Goal: Task Accomplishment & Management: Use online tool/utility

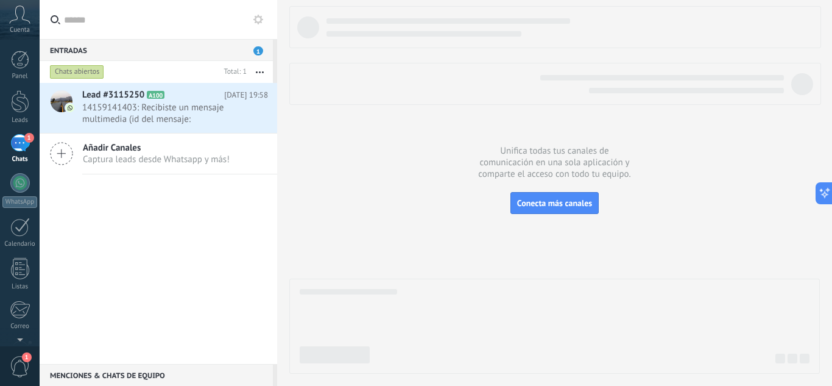
click at [265, 19] on button at bounding box center [258, 19] width 15 height 15
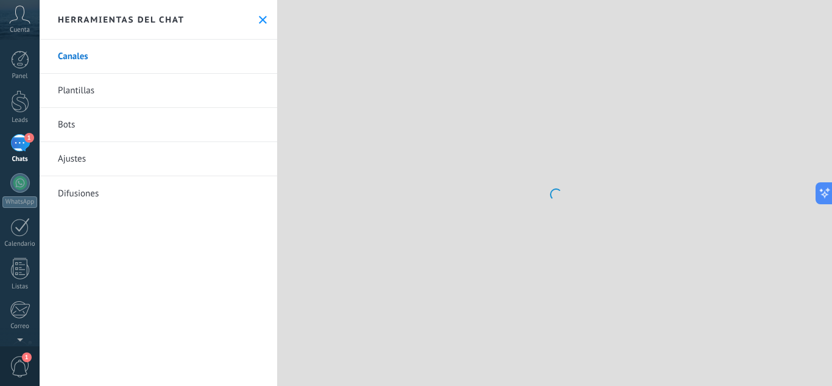
click at [163, 116] on link "Bots" at bounding box center [159, 125] width 238 height 34
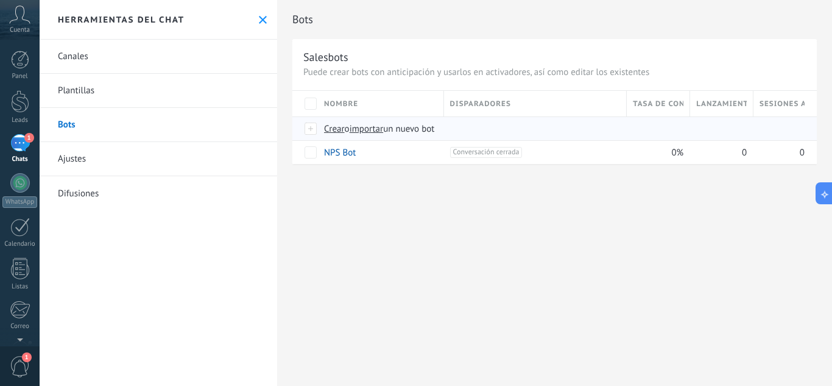
click at [337, 127] on span "Crear" at bounding box center [334, 129] width 21 height 12
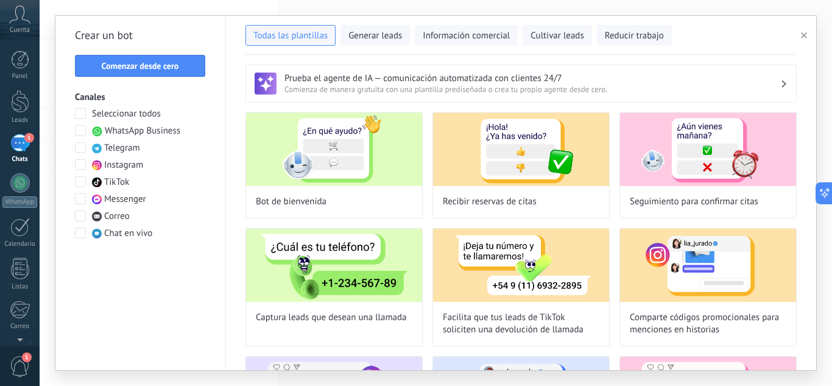
type input "**********"
click at [175, 72] on button "Comenzar desde cero" at bounding box center [140, 66] width 130 height 22
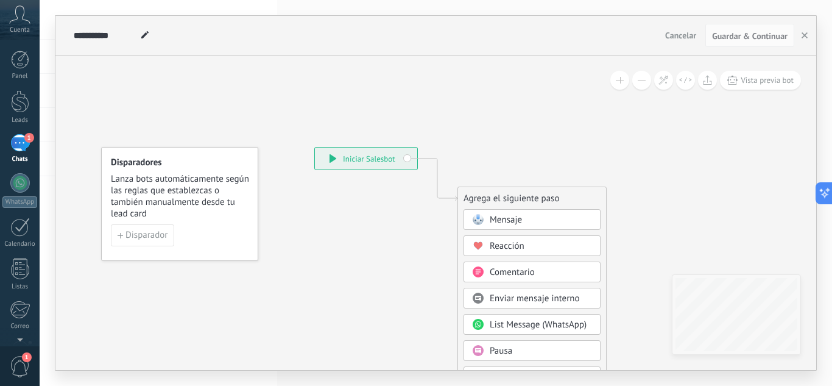
click at [489, 216] on span at bounding box center [478, 219] width 24 height 10
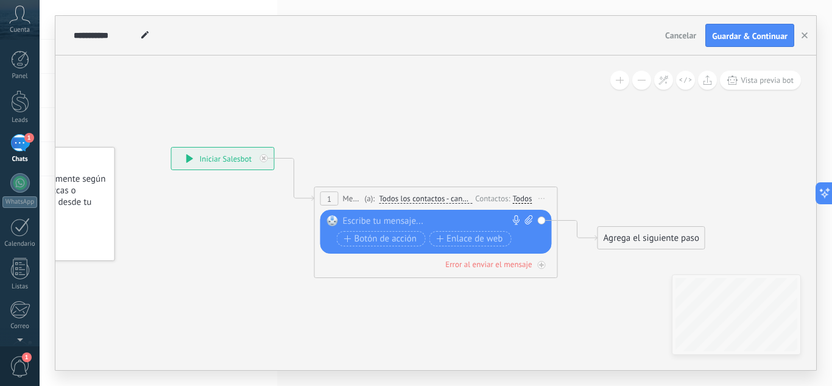
click at [489, 216] on div at bounding box center [433, 221] width 181 height 12
paste div
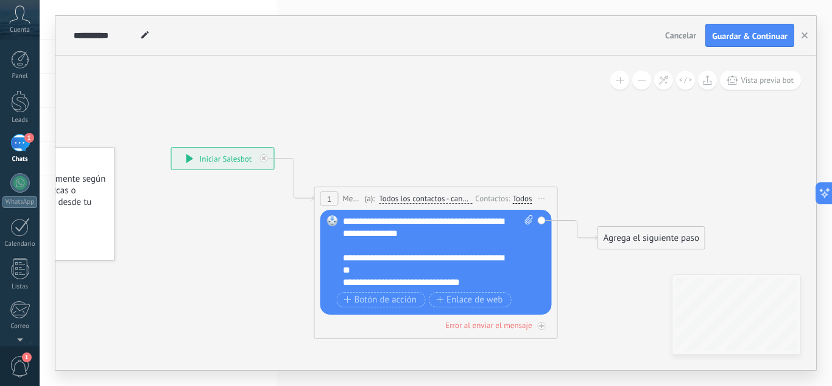
click at [528, 222] on icon at bounding box center [528, 219] width 8 height 9
click input "Subir" at bounding box center [0, 0] width 0 height 0
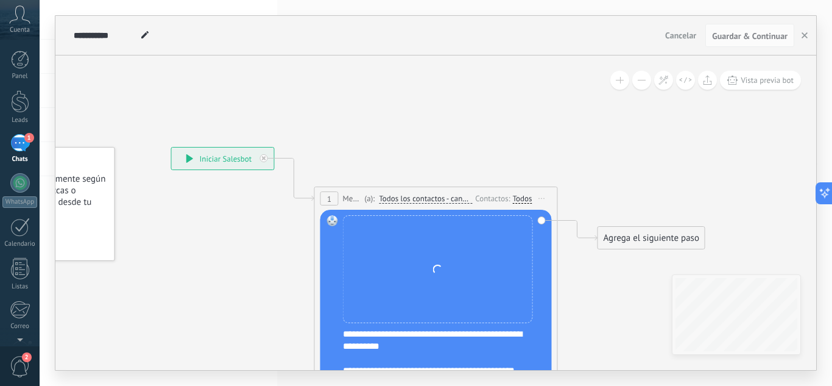
click at [537, 199] on span "Iniciar vista previa aquí Cambiar nombre Duplicar [GEOGRAPHIC_DATA]" at bounding box center [541, 198] width 19 height 18
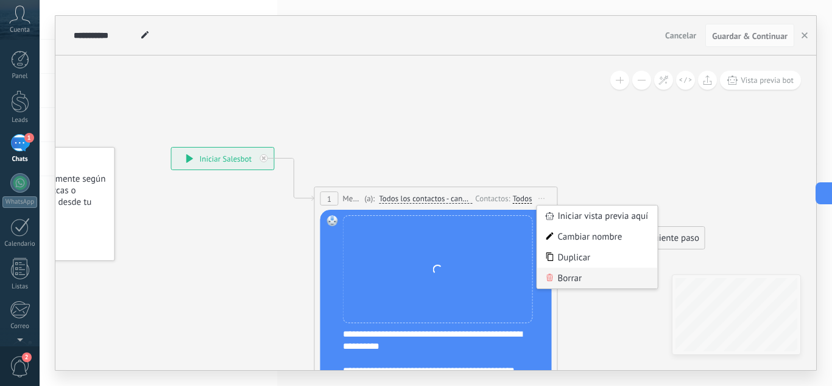
click at [560, 280] on div "Borrar" at bounding box center [597, 277] width 121 height 21
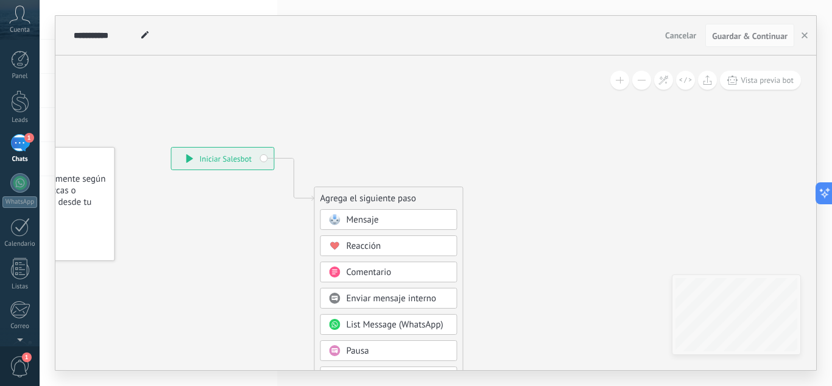
click at [374, 344] on div "Pausa" at bounding box center [388, 350] width 137 height 21
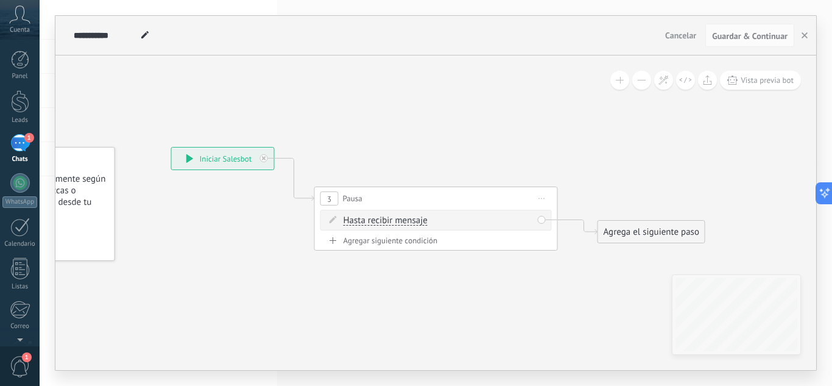
click at [398, 221] on span "Hasta recibir mensaje" at bounding box center [386, 221] width 84 height 10
click at [398, 221] on button "Hasta recibir mensaje" at bounding box center [413, 221] width 152 height 22
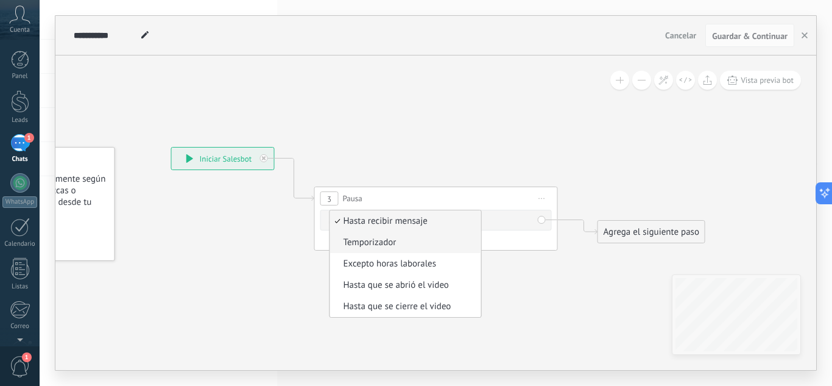
click at [392, 249] on li "Temporizador" at bounding box center [405, 241] width 151 height 21
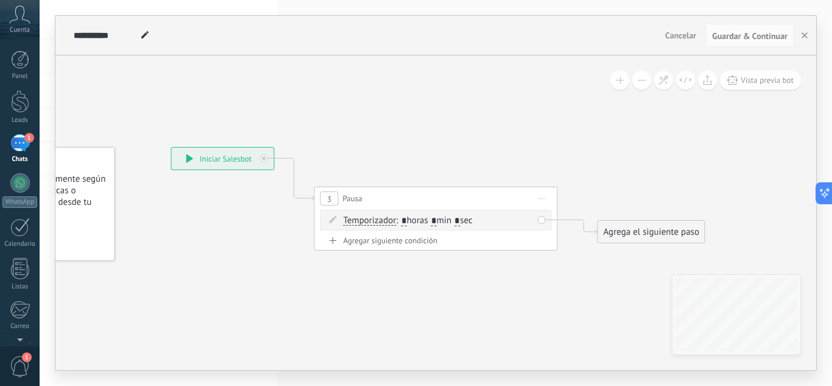
click at [443, 219] on span ": * horas * min * sec" at bounding box center [434, 220] width 76 height 12
click at [437, 219] on input "*" at bounding box center [433, 221] width 5 height 10
type input "*"
click at [460, 217] on input "*" at bounding box center [456, 221] width 5 height 10
type input "*"
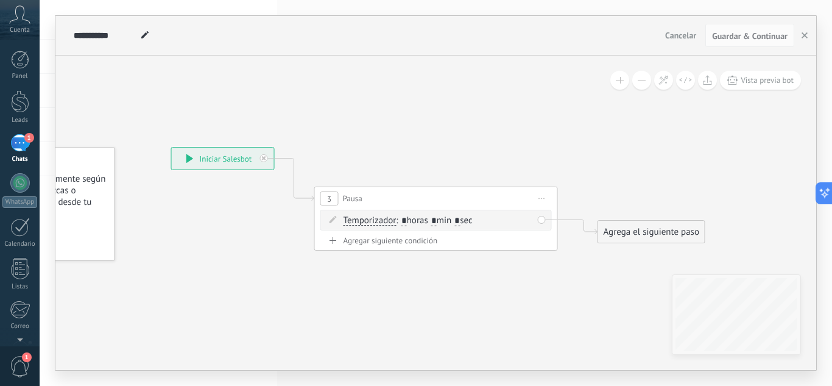
click at [551, 126] on icon at bounding box center [418, 198] width 1102 height 713
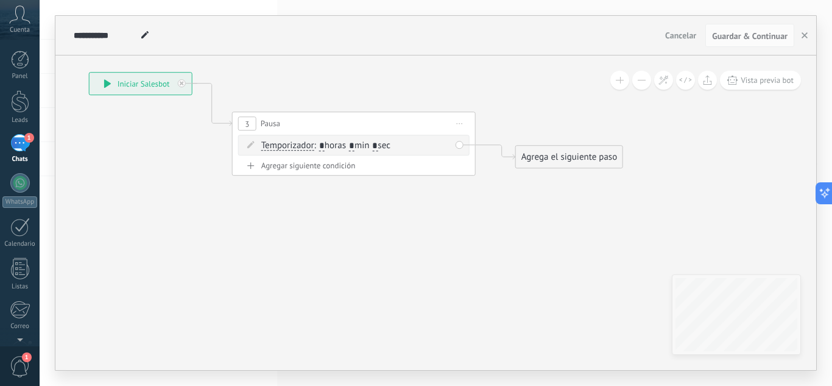
click at [540, 164] on div "Agrega el siguiente paso" at bounding box center [569, 157] width 107 height 20
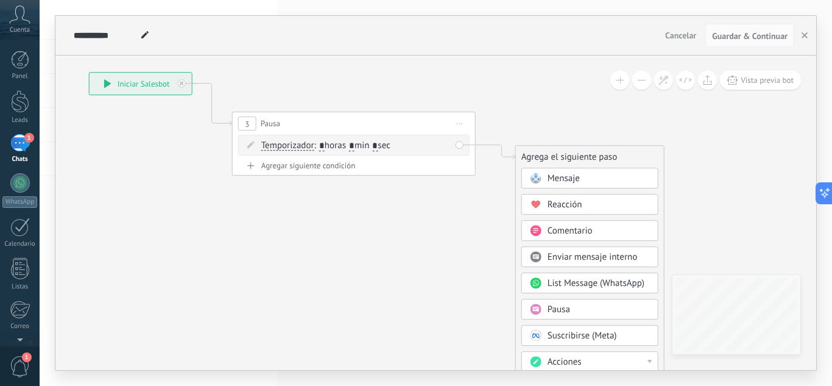
click at [546, 182] on span at bounding box center [536, 178] width 24 height 10
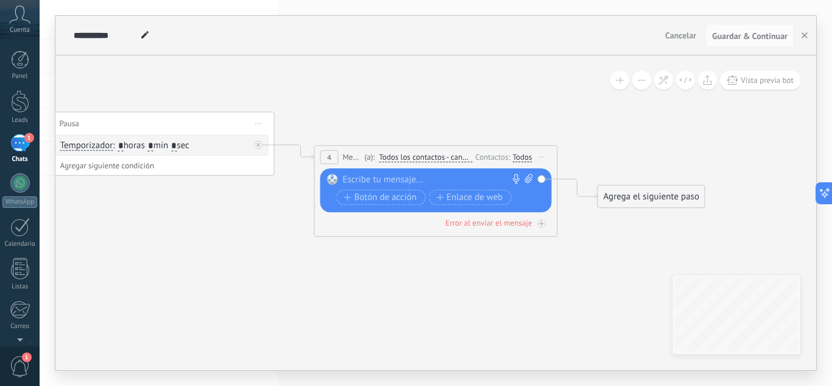
click at [529, 179] on icon at bounding box center [528, 178] width 8 height 9
click input "Subir" at bounding box center [0, 0] width 0 height 0
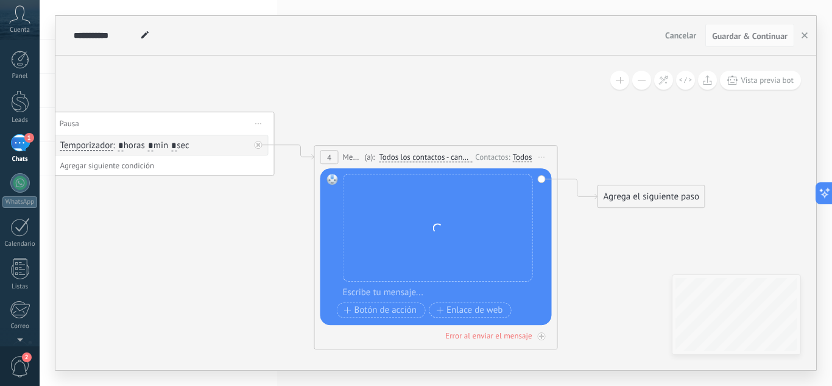
click at [384, 296] on div at bounding box center [444, 292] width 202 height 12
paste div
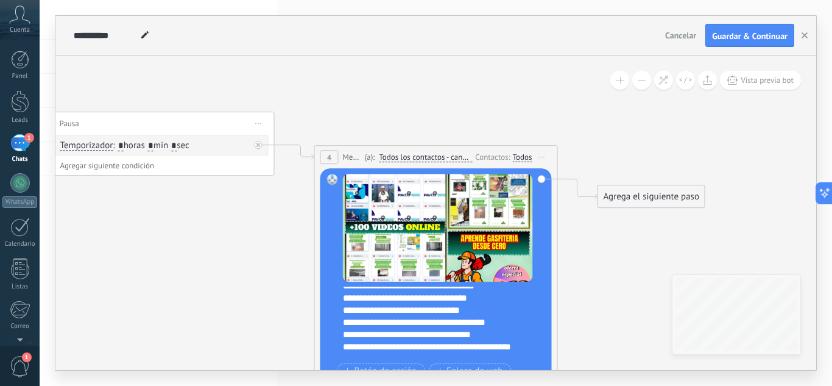
scroll to position [231, 0]
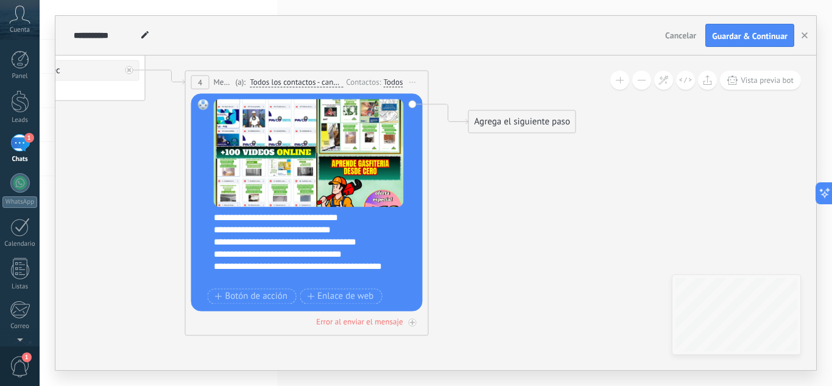
click at [520, 130] on div "Agrega el siguiente paso" at bounding box center [522, 121] width 107 height 20
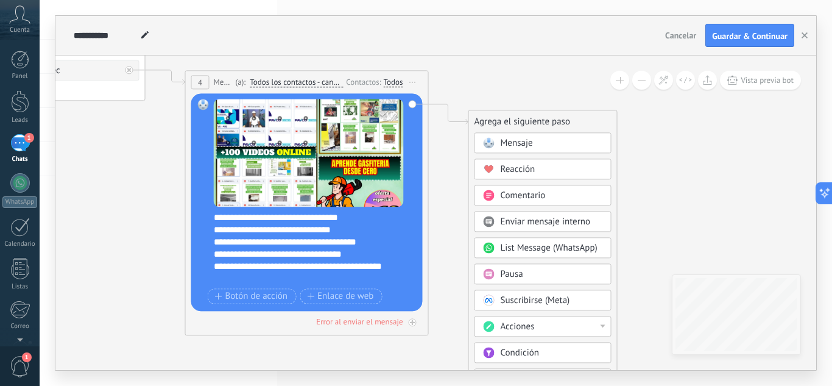
click at [522, 140] on span "Mensaje" at bounding box center [517, 143] width 32 height 12
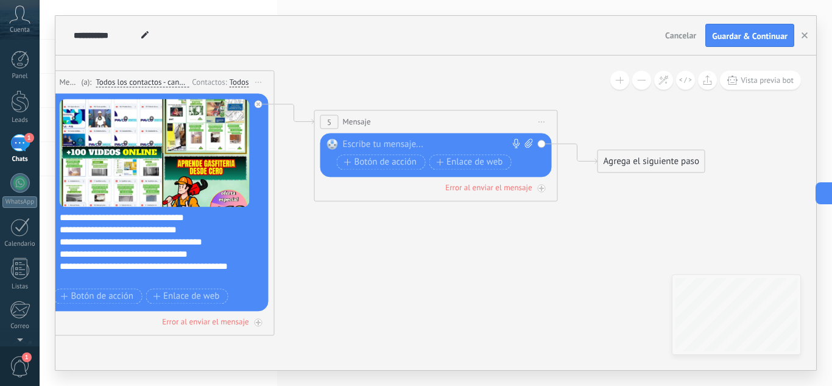
click at [461, 140] on div at bounding box center [433, 144] width 181 height 12
click at [546, 118] on span "Iniciar vista previa aquí Cambiar nombre Duplicar [GEOGRAPHIC_DATA]" at bounding box center [541, 122] width 19 height 18
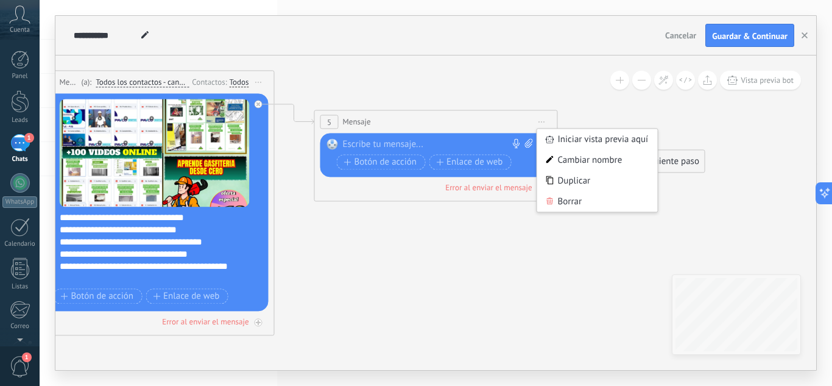
click at [462, 136] on div "Reemplazar Quitar Convertir a mensaje de voz Arrastre la imagen aquí para adjun…" at bounding box center [435, 155] width 231 height 44
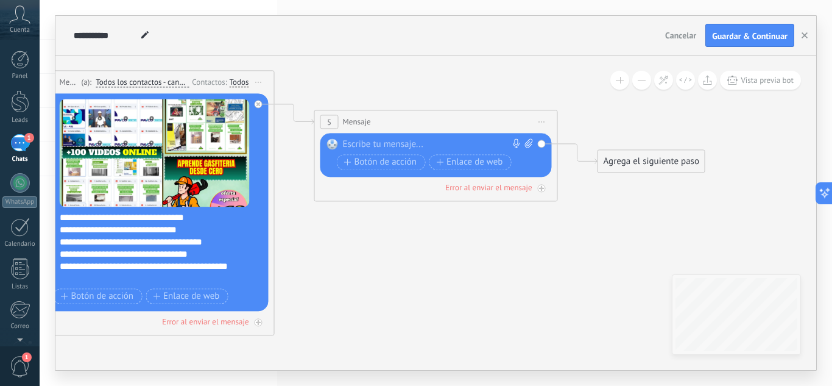
click at [447, 137] on div "Reemplazar Quitar Convertir a mensaje de voz Arrastre la imagen aquí para adjun…" at bounding box center [435, 155] width 231 height 44
click at [400, 143] on div at bounding box center [433, 144] width 181 height 12
paste div
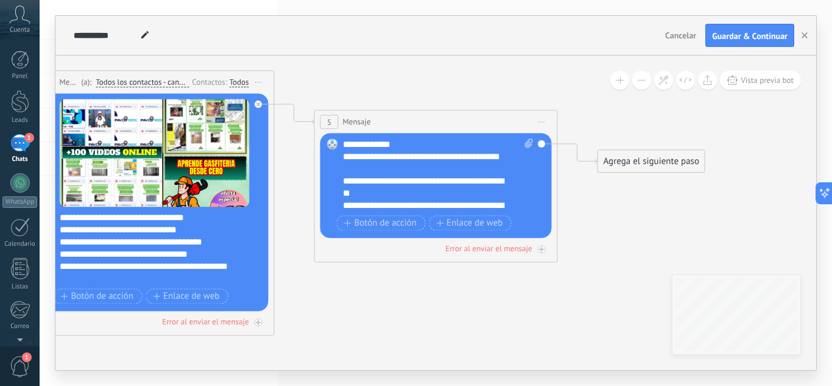
click at [592, 275] on icon at bounding box center [134, 165] width 1668 height 947
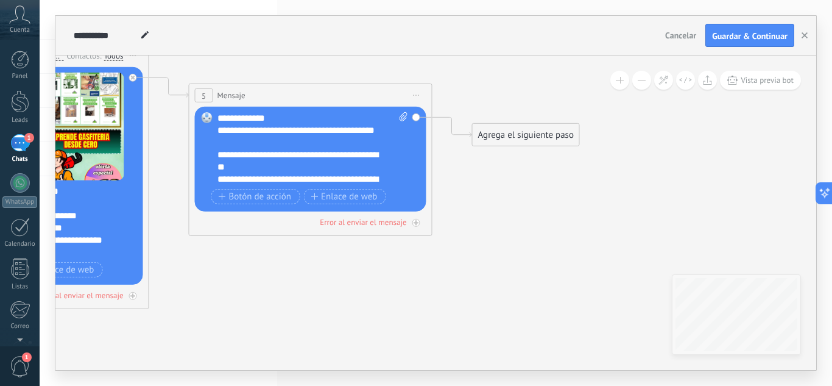
click at [523, 143] on div "Agrega el siguiente paso" at bounding box center [526, 135] width 107 height 20
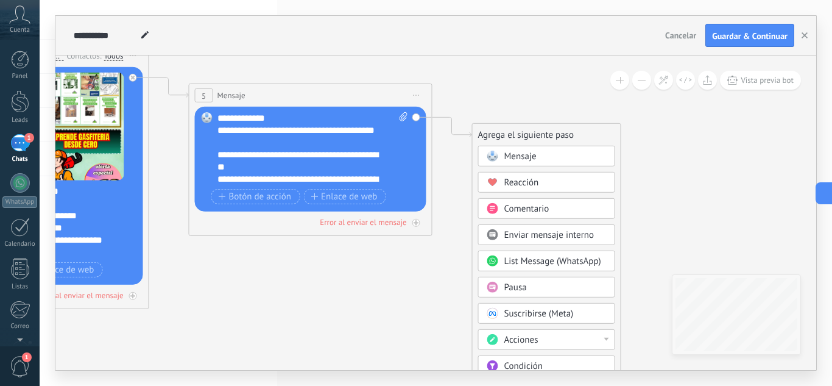
click at [524, 158] on span "Mensaje" at bounding box center [520, 156] width 32 height 12
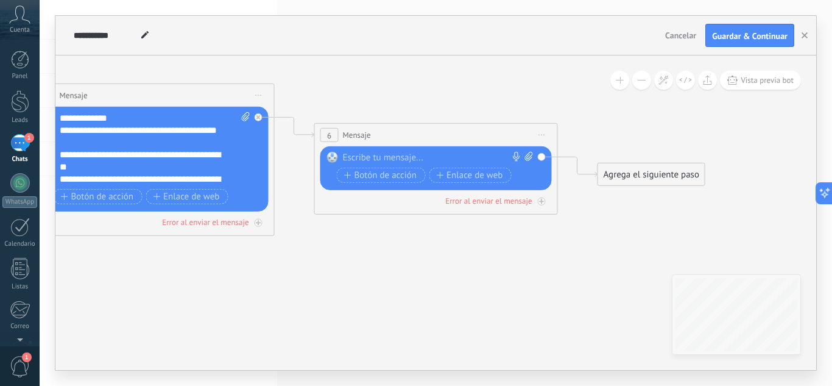
click at [429, 148] on div "Reemplazar Quitar Convertir a mensaje de voz Arrastre la imagen aquí para adjun…" at bounding box center [435, 168] width 231 height 44
click at [418, 152] on div at bounding box center [433, 158] width 181 height 12
paste div
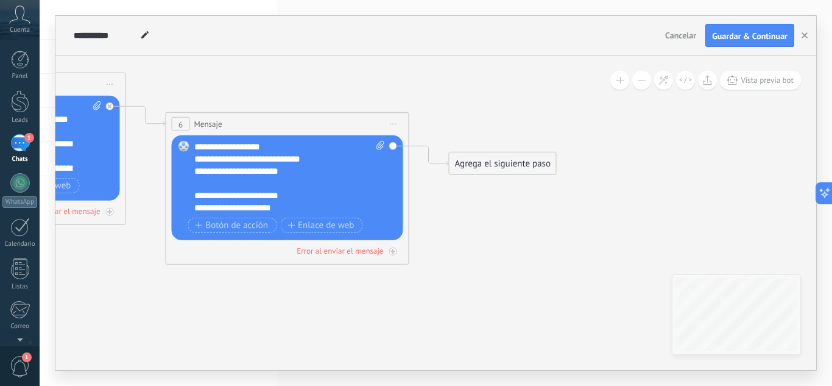
click at [494, 166] on div "Agrega el siguiente paso" at bounding box center [503, 164] width 107 height 20
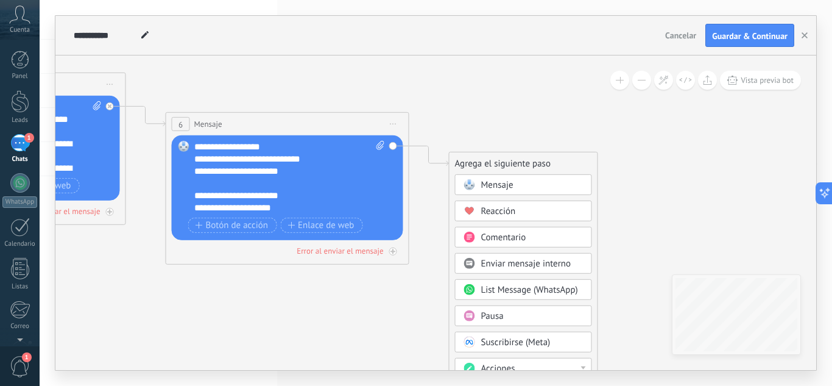
click at [510, 305] on div "Pausa" at bounding box center [523, 315] width 137 height 21
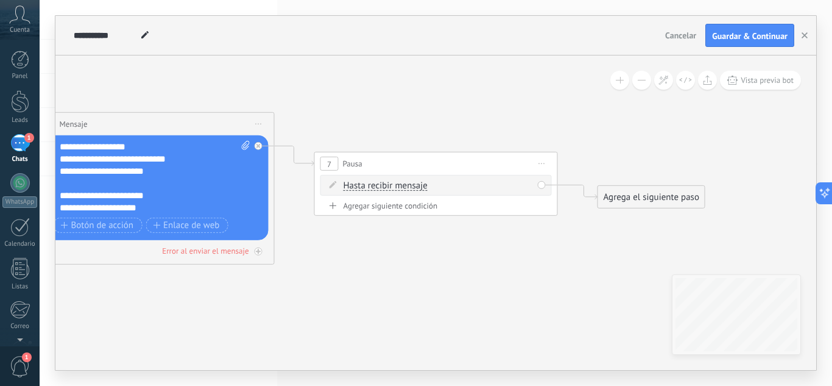
click at [413, 208] on div "Agregar siguiente condición" at bounding box center [435, 205] width 231 height 10
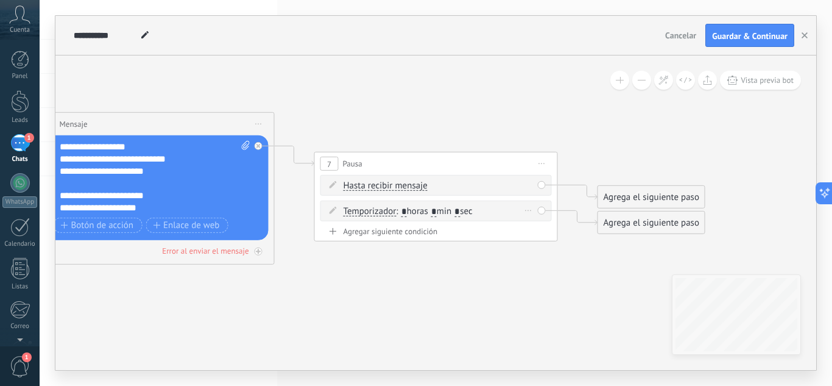
click at [437, 211] on input "*" at bounding box center [433, 211] width 5 height 10
type input "*"
click at [460, 208] on input "*" at bounding box center [456, 211] width 5 height 10
type input "**"
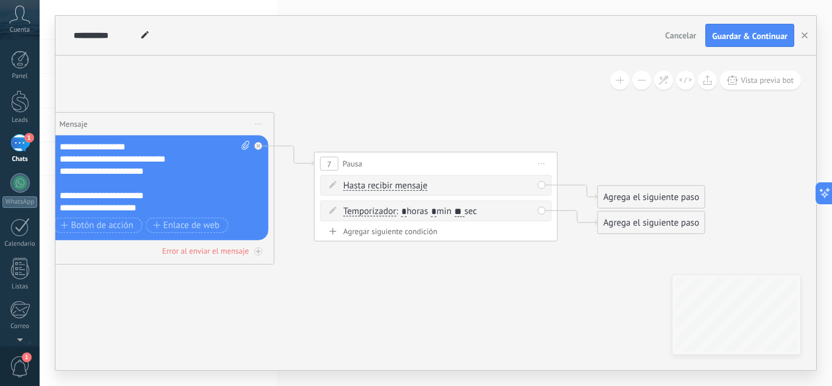
drag, startPoint x: 634, startPoint y: 229, endPoint x: 568, endPoint y: 336, distance: 125.5
click at [568, 336] on div "Agrega el siguiente paso" at bounding box center [587, 330] width 107 height 20
click at [666, 206] on div "Agrega el siguiente paso" at bounding box center [651, 197] width 107 height 20
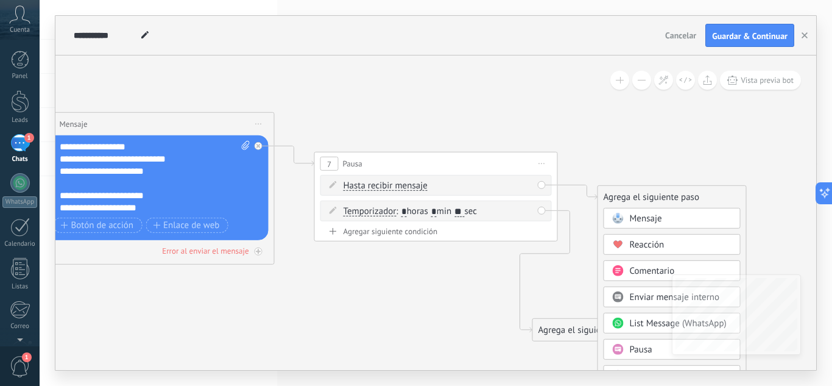
click at [666, 206] on div "Agrega el siguiente paso" at bounding box center [672, 197] width 148 height 20
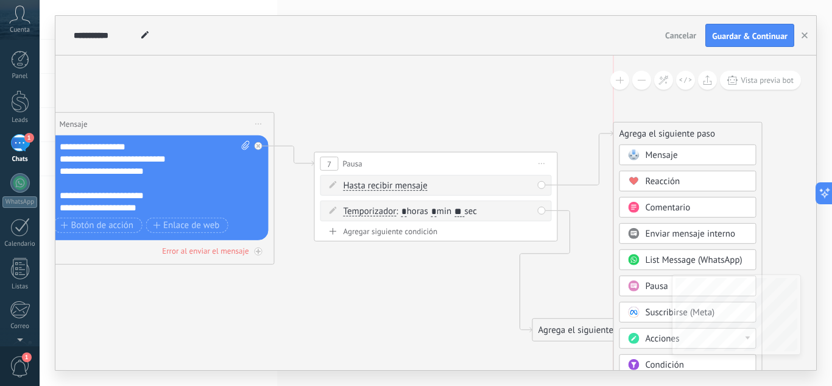
drag, startPoint x: 668, startPoint y: 201, endPoint x: 687, endPoint y: 137, distance: 66.7
click at [687, 137] on div "Agrega el siguiente paso" at bounding box center [688, 134] width 148 height 20
click at [668, 155] on span "Mensaje" at bounding box center [662, 155] width 32 height 12
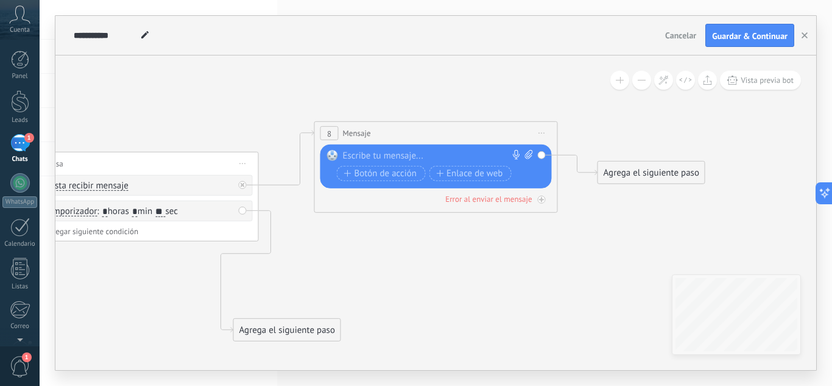
click at [416, 149] on div "Reemplazar Quitar Convertir a mensaje de voz Arrastre la imagen aquí para adjun…" at bounding box center [435, 166] width 231 height 44
click at [397, 154] on div at bounding box center [433, 156] width 181 height 12
paste div
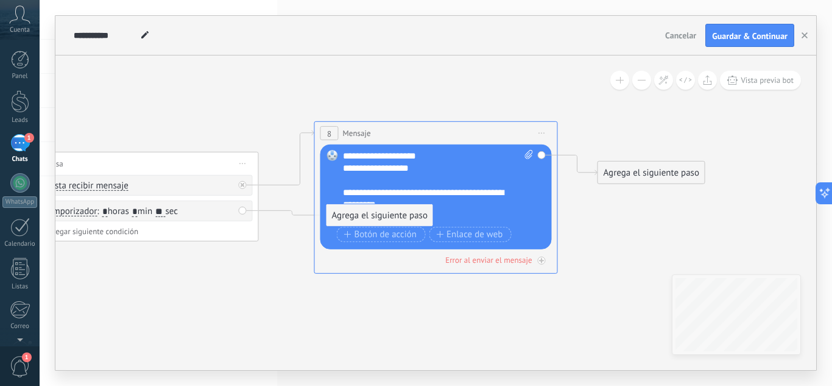
drag, startPoint x: 311, startPoint y: 328, endPoint x: 403, endPoint y: 213, distance: 146.9
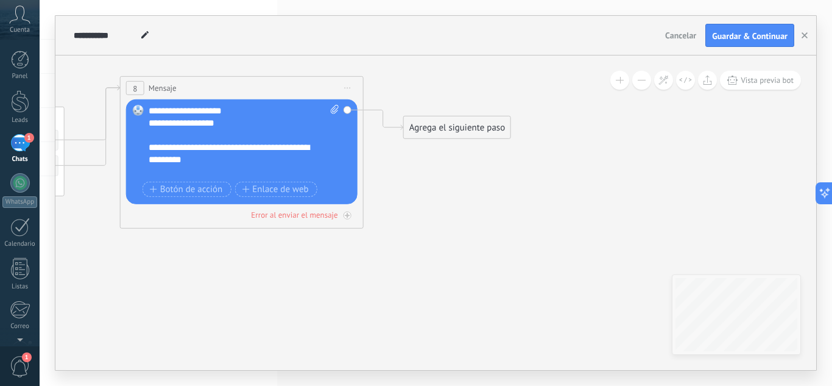
click at [457, 129] on div "Agrega el siguiente paso" at bounding box center [457, 128] width 107 height 20
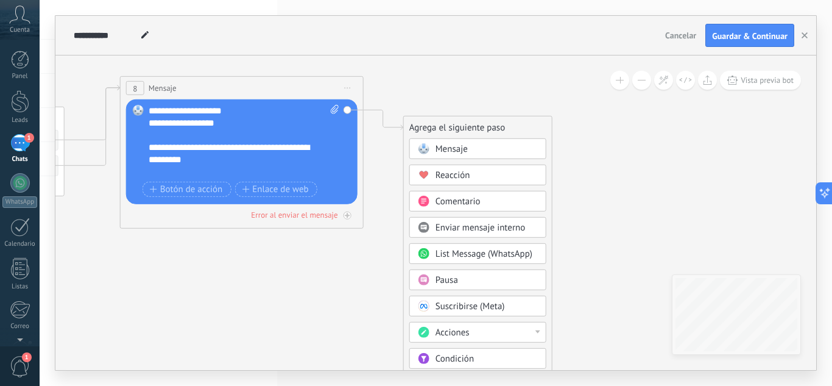
click at [454, 275] on span "Pausa" at bounding box center [447, 280] width 23 height 12
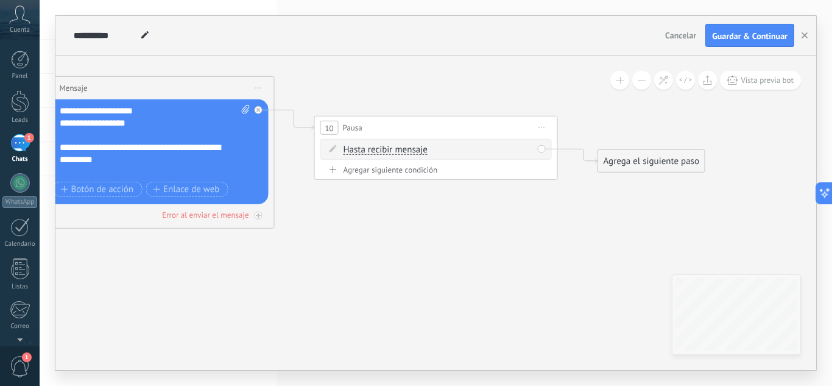
click at [408, 172] on div "Agregar siguiente condición" at bounding box center [435, 169] width 231 height 10
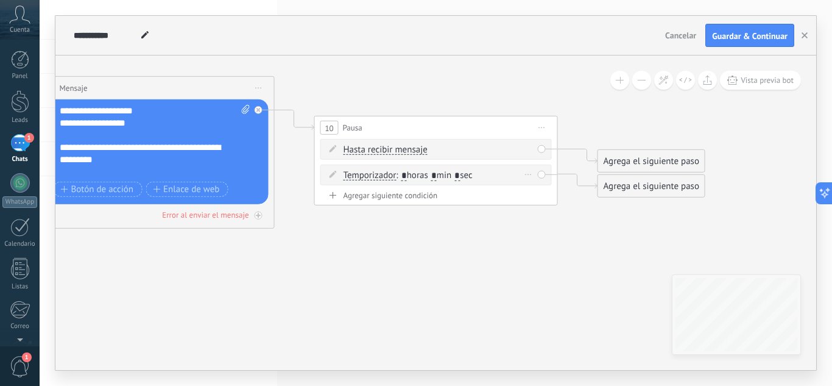
click at [437, 177] on input "*" at bounding box center [433, 176] width 5 height 10
type input "*"
click at [407, 175] on input "*" at bounding box center [403, 176] width 5 height 10
type input "*"
drag, startPoint x: 665, startPoint y: 166, endPoint x: 687, endPoint y: 124, distance: 46.6
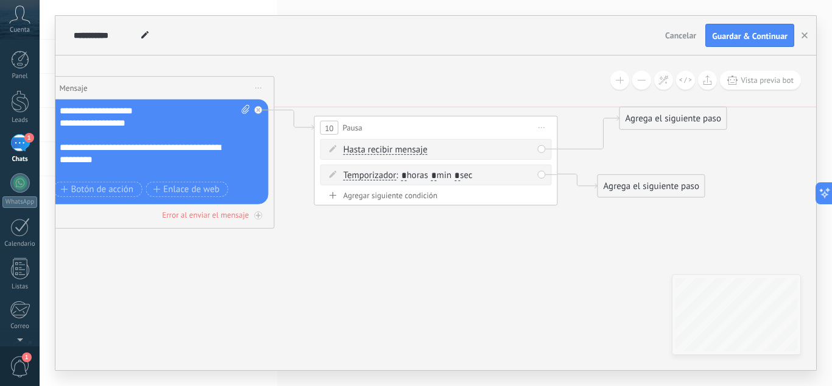
click at [687, 124] on div "Agrega el siguiente paso" at bounding box center [673, 118] width 107 height 20
drag, startPoint x: 665, startPoint y: 190, endPoint x: 694, endPoint y: 237, distance: 55.6
click at [694, 237] on div "Agrega el siguiente paso" at bounding box center [681, 229] width 107 height 20
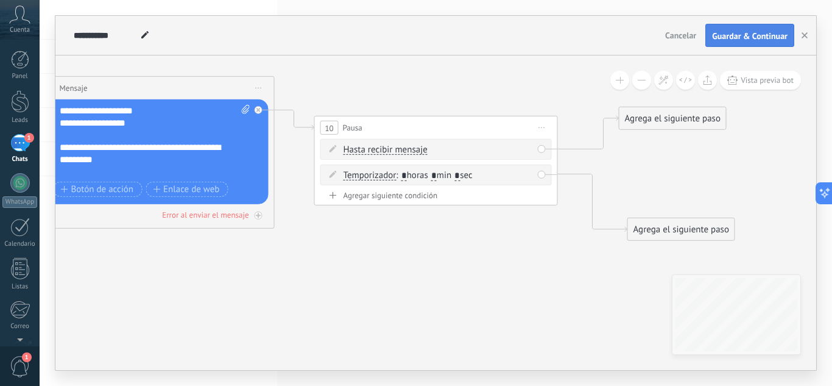
click at [744, 37] on span "Guardar & Continuar" at bounding box center [750, 36] width 76 height 9
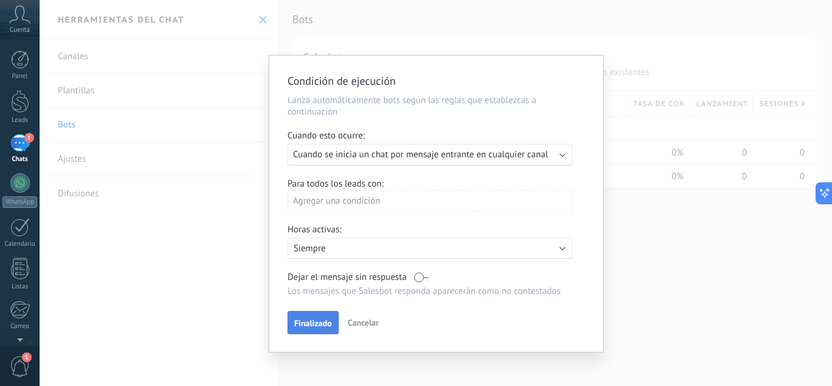
click at [312, 322] on span "Finalizado" at bounding box center [313, 323] width 38 height 9
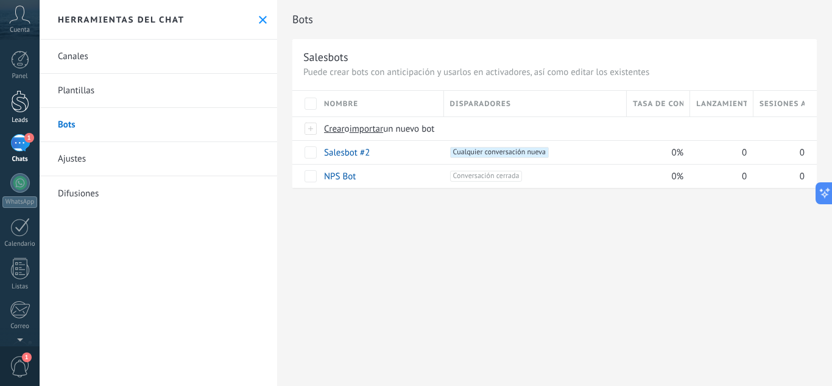
click at [31, 117] on div "Leads" at bounding box center [19, 120] width 35 height 8
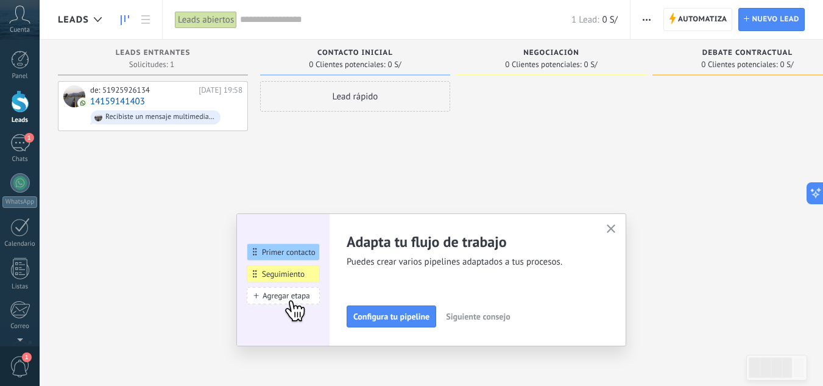
click at [649, 24] on span "button" at bounding box center [647, 19] width 8 height 23
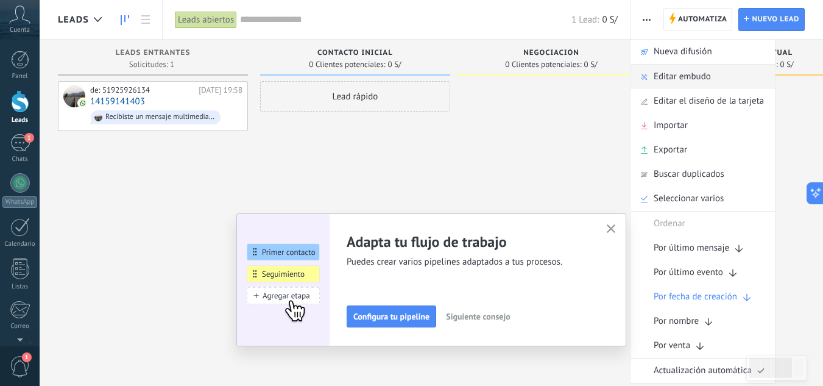
click at [672, 69] on span "Editar embudo" at bounding box center [682, 77] width 57 height 24
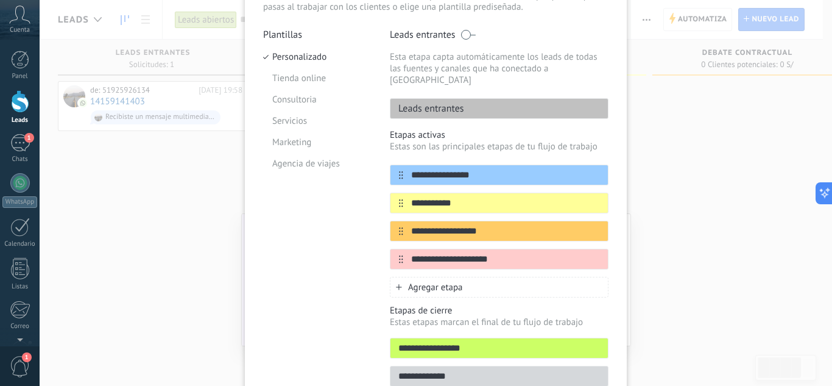
scroll to position [99, 0]
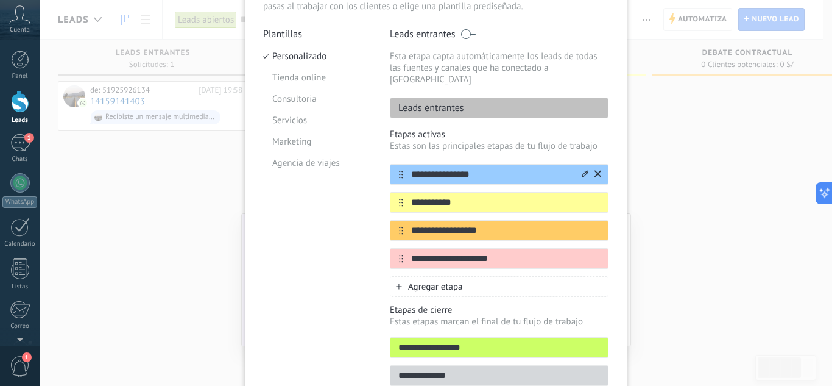
click at [582, 170] on icon at bounding box center [585, 173] width 7 height 7
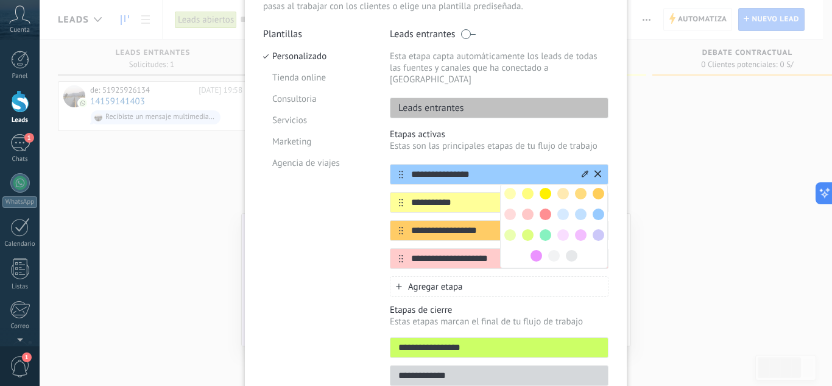
click at [508, 168] on input "**********" at bounding box center [491, 174] width 177 height 13
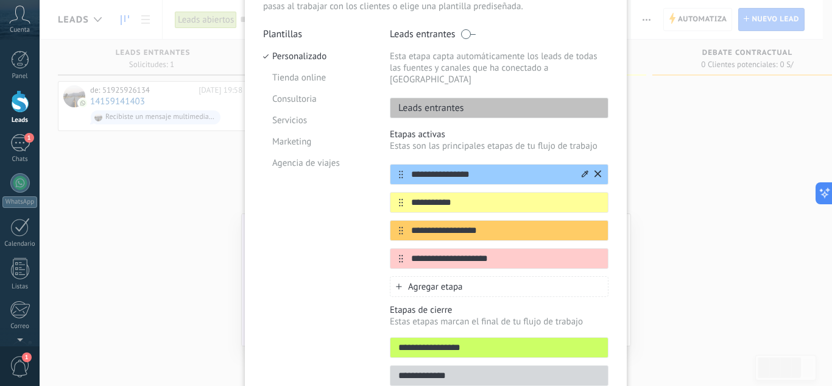
drag, startPoint x: 508, startPoint y: 163, endPoint x: 420, endPoint y: 163, distance: 87.7
click at [420, 168] on input "**********" at bounding box center [491, 174] width 177 height 13
type input "*********"
click at [479, 196] on input "**********" at bounding box center [491, 202] width 177 height 13
type input "*"
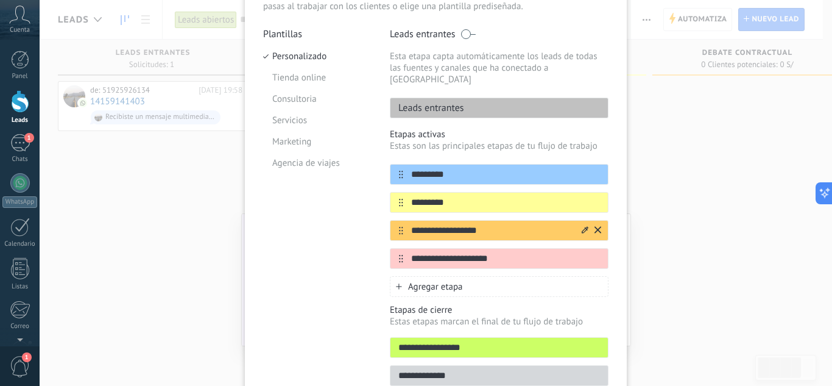
type input "*********"
click at [478, 224] on input "**********" at bounding box center [491, 230] width 177 height 13
type input "*"
type input "*********"
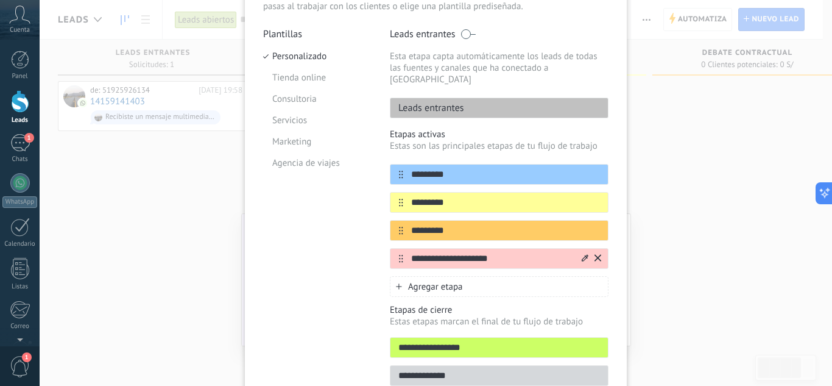
click at [479, 252] on input "**********" at bounding box center [491, 258] width 177 height 13
type input "*"
drag, startPoint x: 457, startPoint y: 249, endPoint x: 412, endPoint y: 249, distance: 45.1
click at [412, 252] on input "*********" at bounding box center [491, 258] width 177 height 13
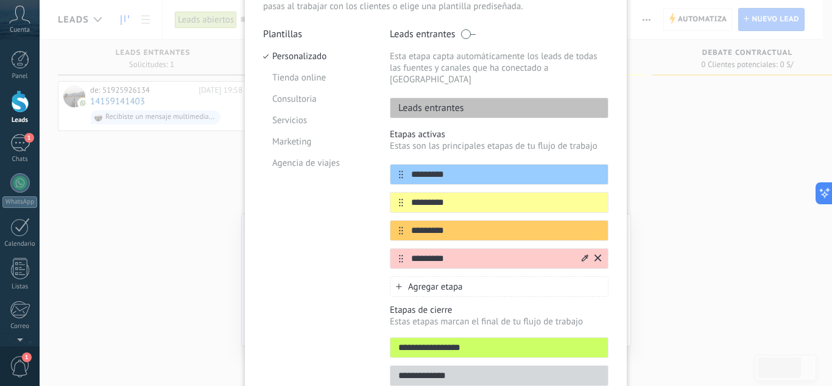
type input "*"
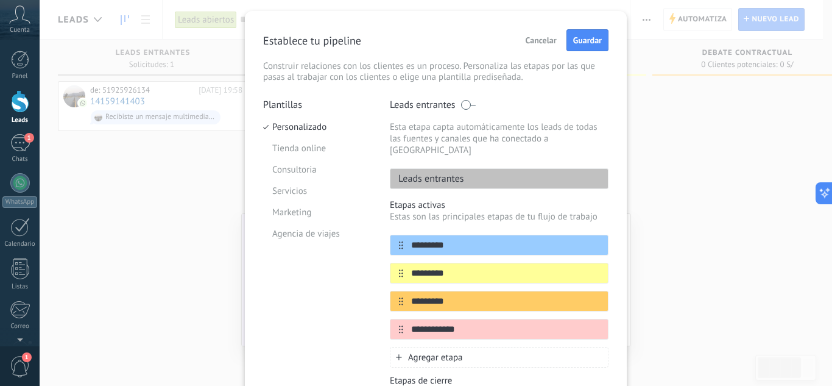
scroll to position [29, 0]
type input "**********"
click at [579, 44] on span "Guardar" at bounding box center [587, 40] width 29 height 9
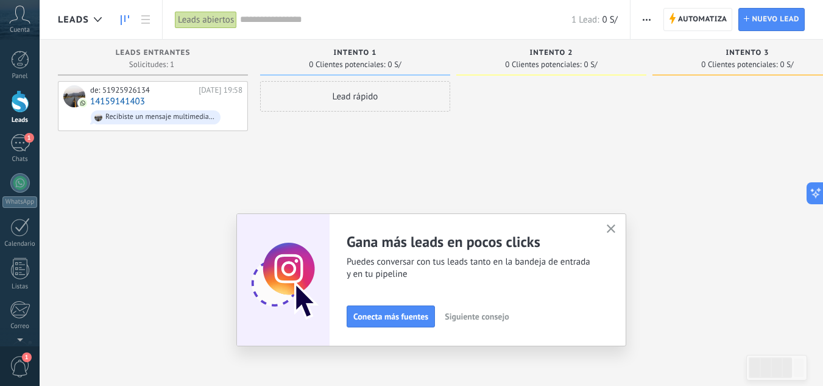
click at [615, 231] on icon "button" at bounding box center [611, 228] width 9 height 9
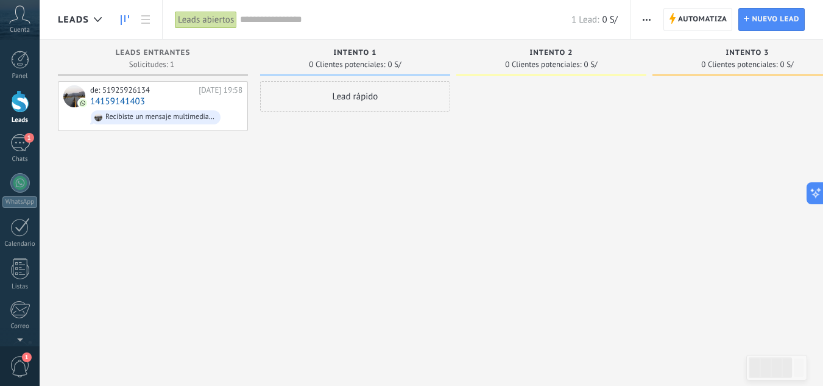
click at [649, 15] on span "button" at bounding box center [647, 19] width 8 height 23
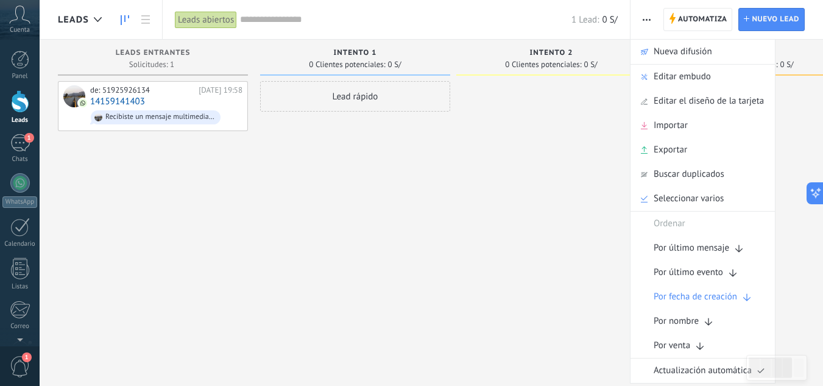
click at [649, 15] on span "button" at bounding box center [647, 19] width 8 height 23
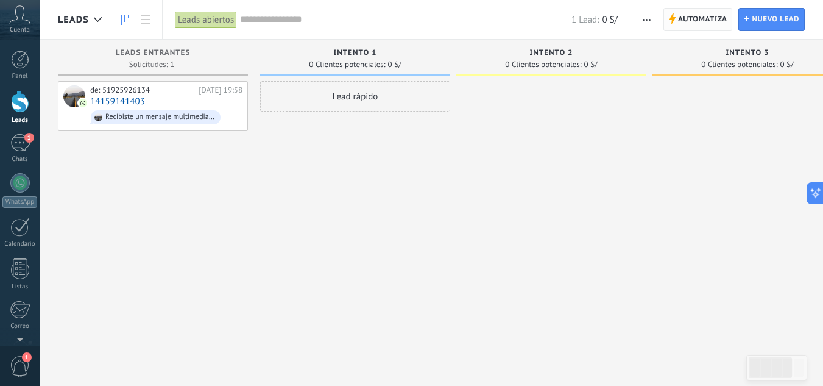
click at [684, 16] on span "Automatiza" at bounding box center [702, 20] width 49 height 22
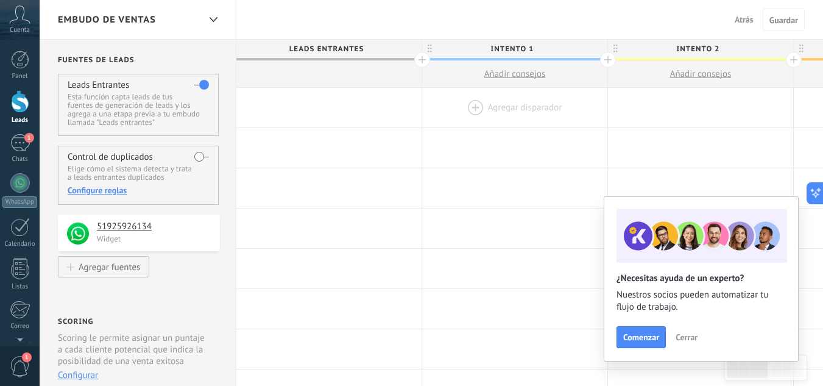
click at [499, 105] on div at bounding box center [514, 108] width 185 height 40
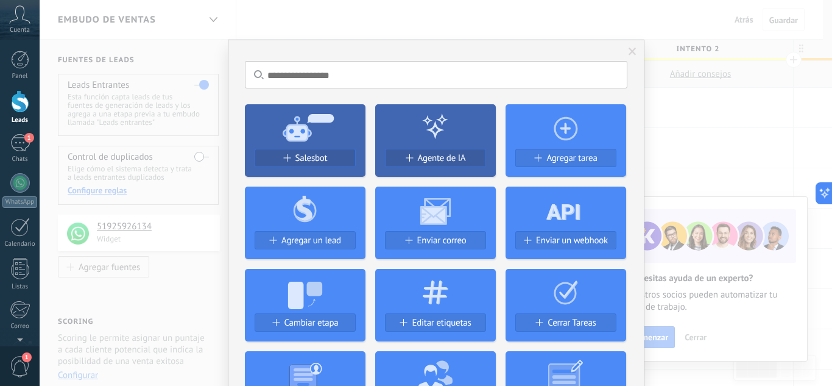
click at [635, 51] on span at bounding box center [633, 51] width 20 height 21
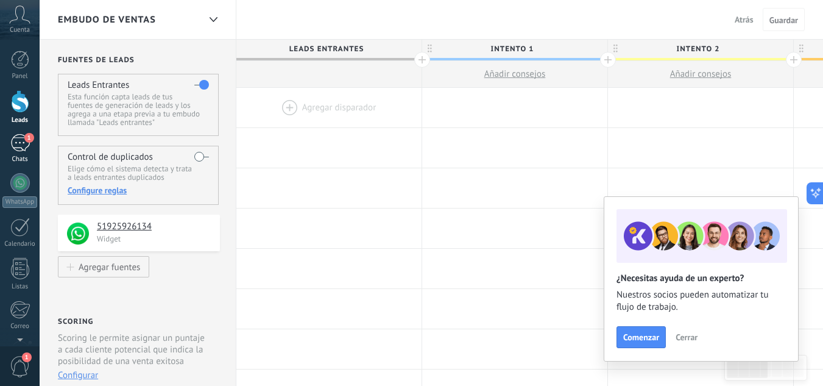
click at [24, 145] on div "1" at bounding box center [19, 143] width 19 height 18
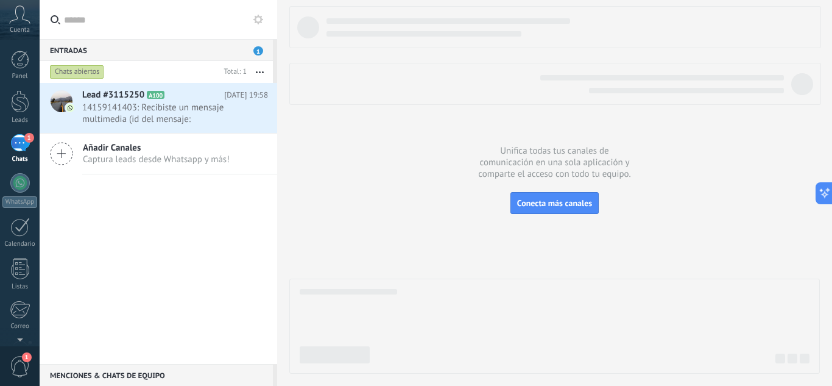
click at [258, 23] on use at bounding box center [258, 20] width 10 height 10
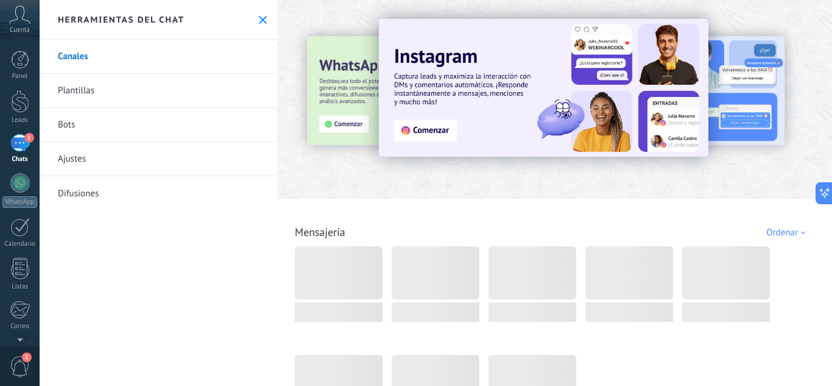
click at [181, 122] on link "Bots" at bounding box center [159, 125] width 238 height 34
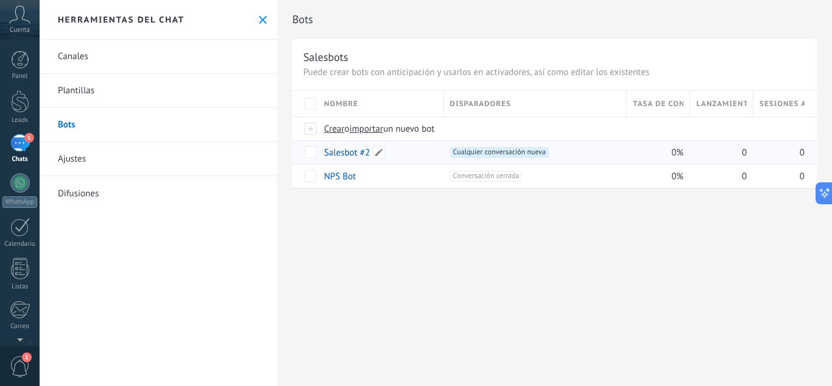
click at [347, 149] on link "Salesbot #2" at bounding box center [347, 153] width 46 height 12
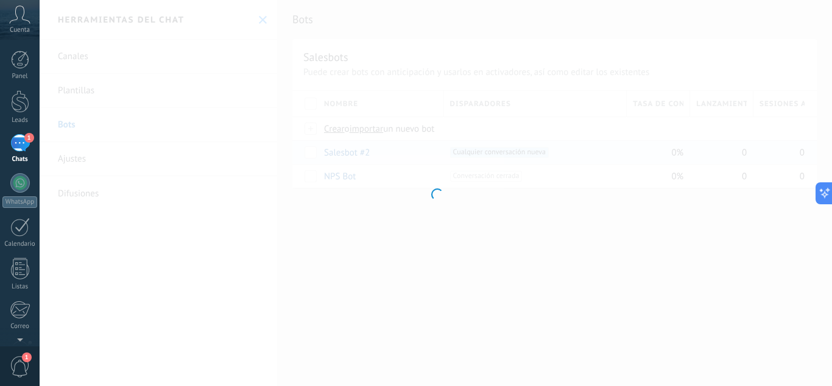
type input "**********"
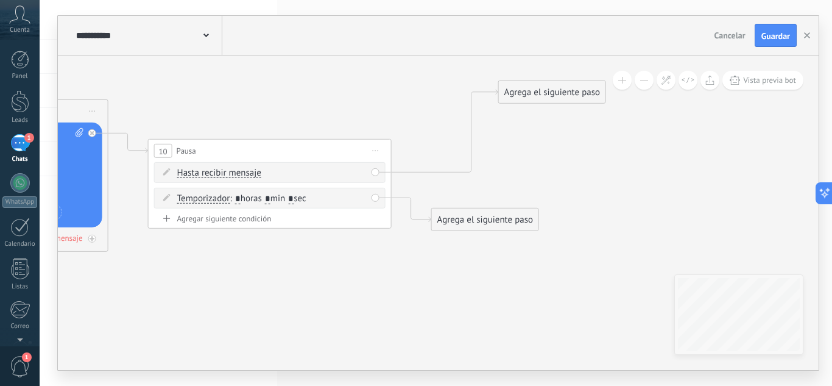
drag, startPoint x: 494, startPoint y: 192, endPoint x: 559, endPoint y: 94, distance: 117.4
click at [559, 94] on div "Agrega el siguiente paso" at bounding box center [552, 92] width 107 height 20
drag, startPoint x: 493, startPoint y: 219, endPoint x: 571, endPoint y: 226, distance: 78.9
click at [571, 226] on div "Agrega el siguiente paso" at bounding box center [565, 226] width 107 height 20
click at [571, 226] on div "Agrega el siguiente paso" at bounding box center [563, 226] width 107 height 20
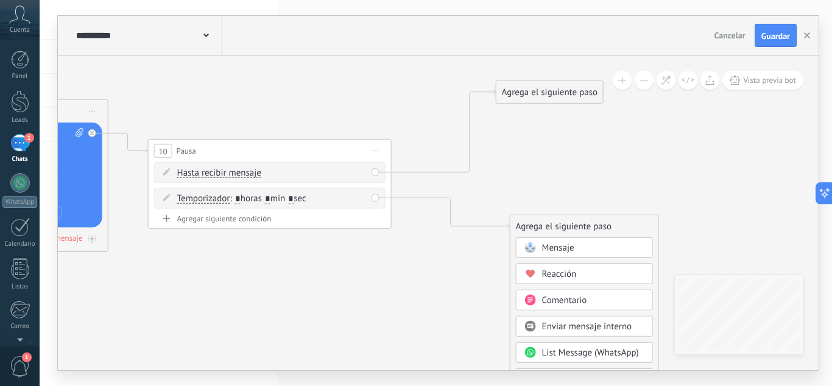
click at [540, 103] on div "Agrega el siguiente paso Mensaje Mensaje Mensaje Reacción Comentario Enviar men…" at bounding box center [550, 91] width 108 height 23
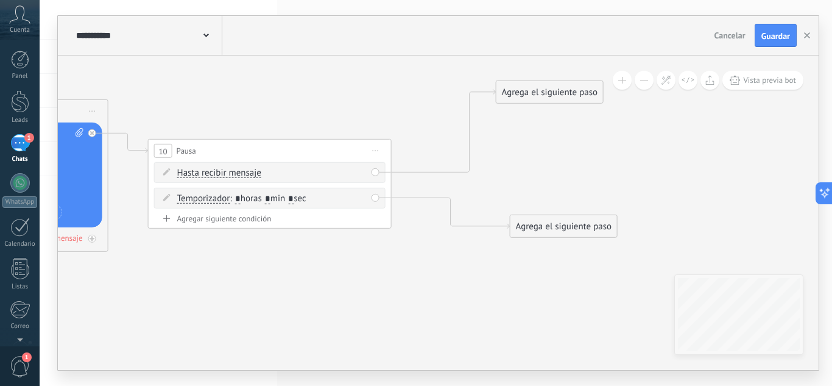
click at [539, 99] on div "Agrega el siguiente paso" at bounding box center [549, 92] width 107 height 20
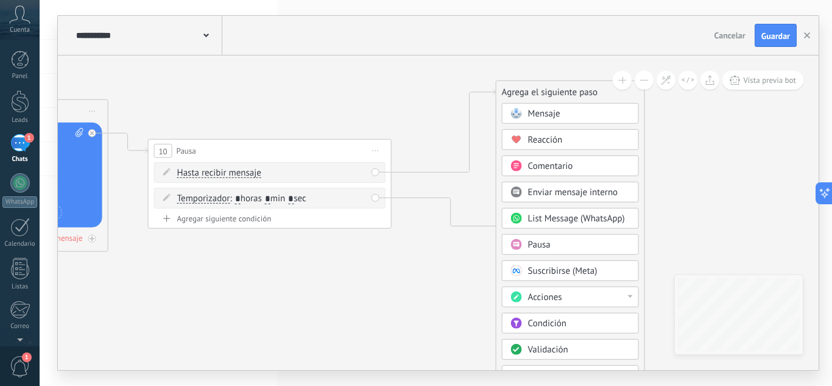
drag, startPoint x: 554, startPoint y: 112, endPoint x: 615, endPoint y: 102, distance: 62.4
click at [615, 102] on div "Agrega el siguiente paso Mensaje Mensaje Mensaje Reacción Comentario Enviar men…" at bounding box center [570, 303] width 149 height 447
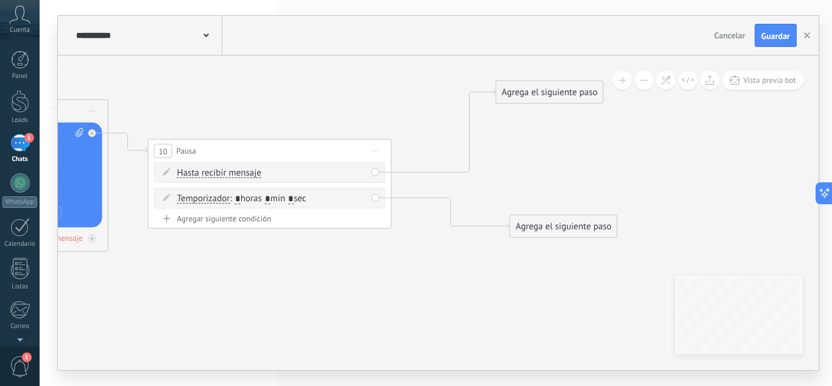
click at [551, 100] on div "Agrega el siguiente paso" at bounding box center [549, 92] width 107 height 20
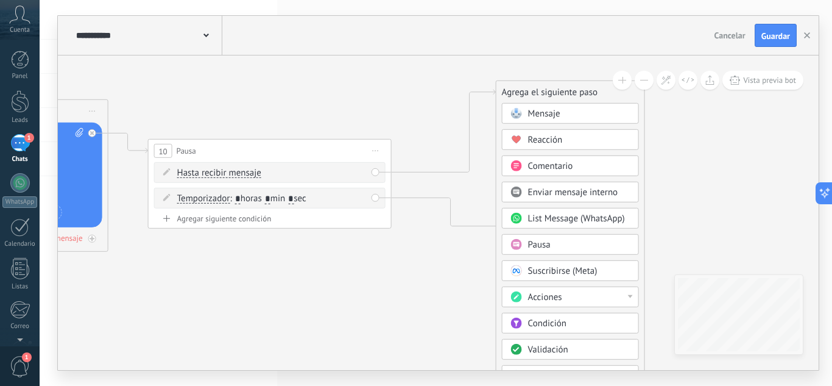
click at [563, 289] on div "Acciones" at bounding box center [570, 296] width 137 height 21
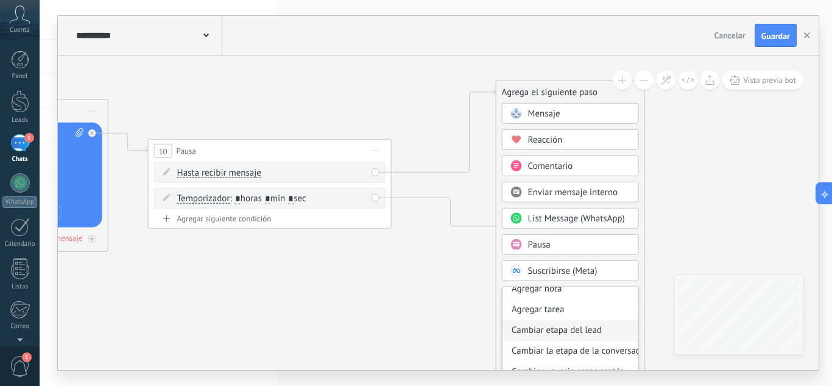
click at [563, 328] on div "Cambiar etapa del lead" at bounding box center [571, 330] width 136 height 21
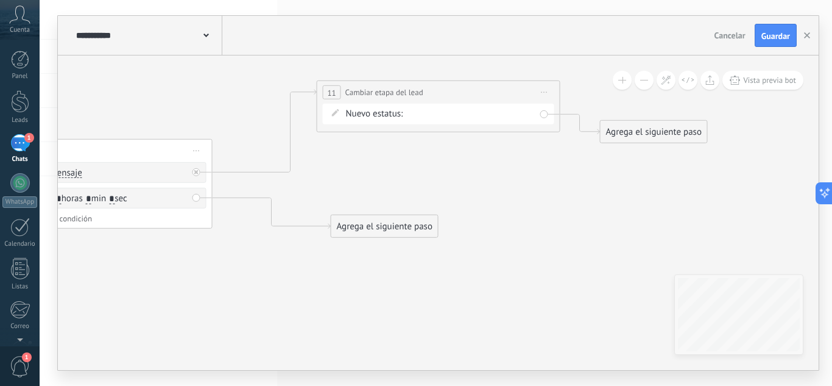
click at [0, 0] on div "intento 1 intento 2 intento 3 estado final Logrado con éxito Venta Perdido" at bounding box center [0, 0] width 0 height 0
click at [0, 0] on label "estado final" at bounding box center [0, 0] width 0 height 0
click at [411, 222] on div "Agrega el siguiente paso" at bounding box center [384, 226] width 107 height 20
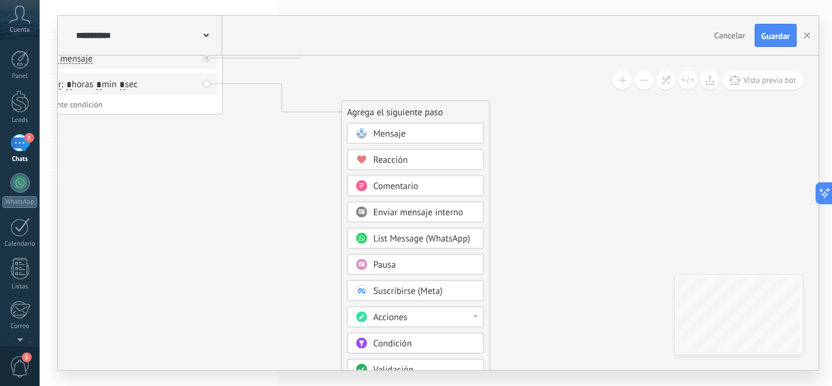
click at [408, 316] on div "Acciones" at bounding box center [424, 317] width 102 height 12
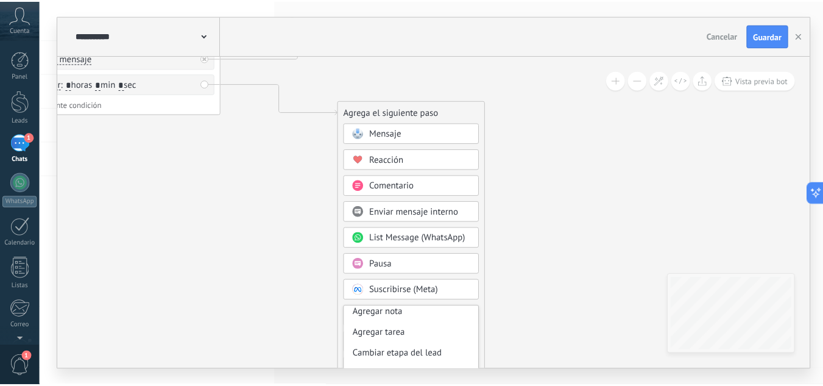
scroll to position [29, 0]
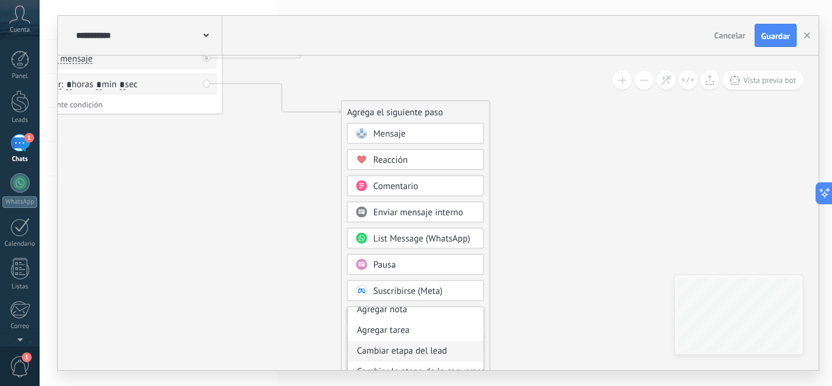
click at [408, 351] on div "Cambiar etapa del lead" at bounding box center [416, 351] width 136 height 21
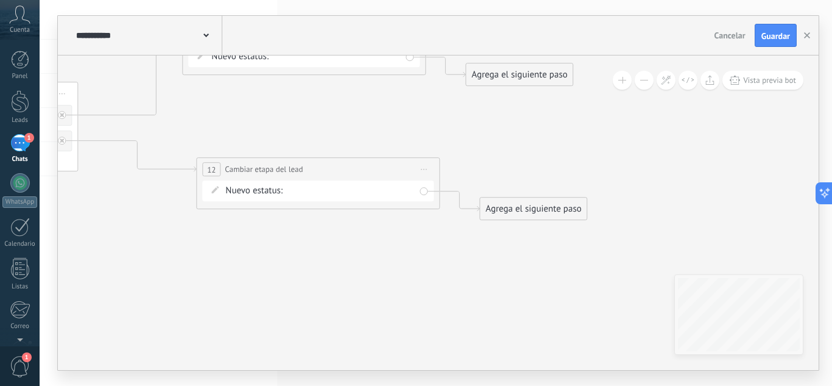
click at [529, 83] on div "Agrega el siguiente paso" at bounding box center [519, 75] width 107 height 20
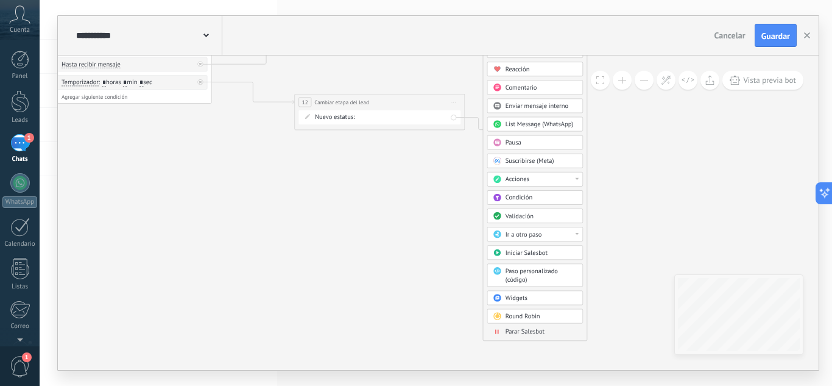
click at [528, 331] on span "Parar Salesbot" at bounding box center [525, 331] width 39 height 8
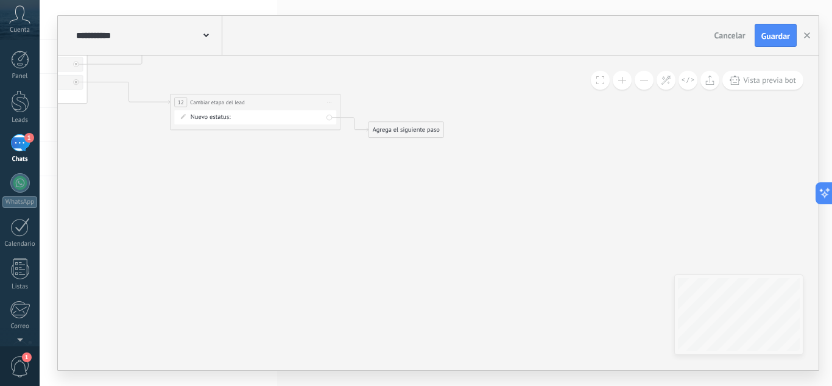
click at [418, 132] on div "Agrega el siguiente paso" at bounding box center [406, 129] width 75 height 14
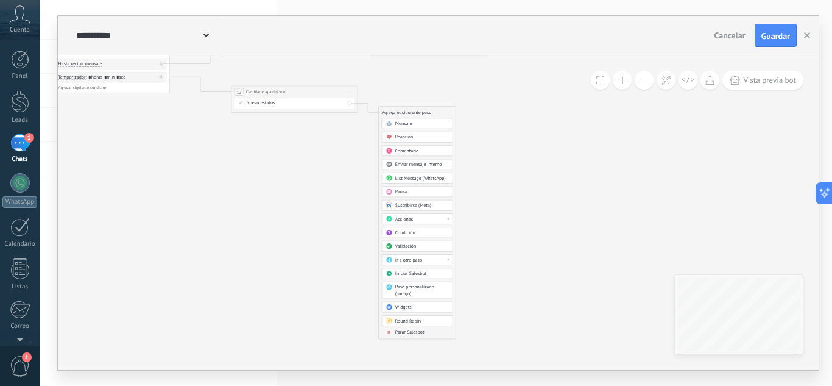
click at [406, 331] on span "Parar Salesbot" at bounding box center [409, 332] width 29 height 6
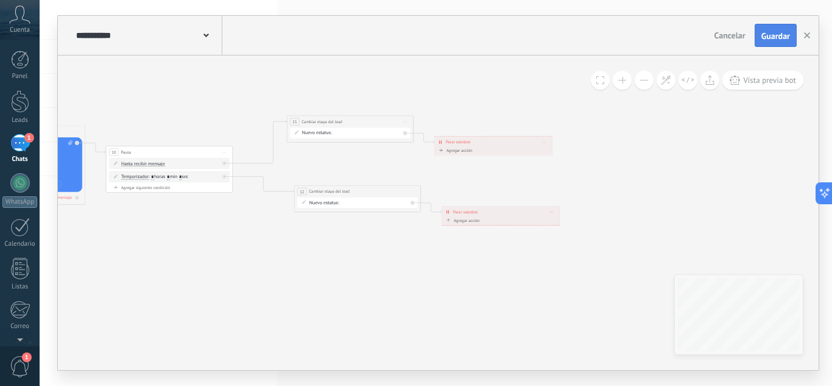
click at [767, 26] on button "Guardar" at bounding box center [776, 35] width 42 height 23
click at [805, 38] on use "button" at bounding box center [807, 35] width 6 height 6
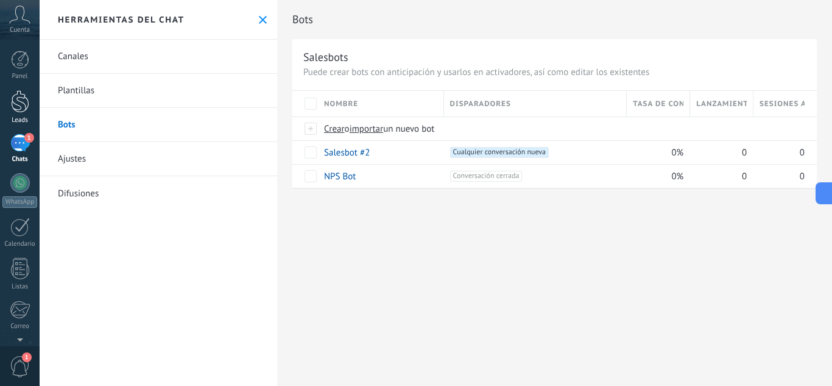
click at [33, 107] on link "Leads" at bounding box center [20, 107] width 40 height 34
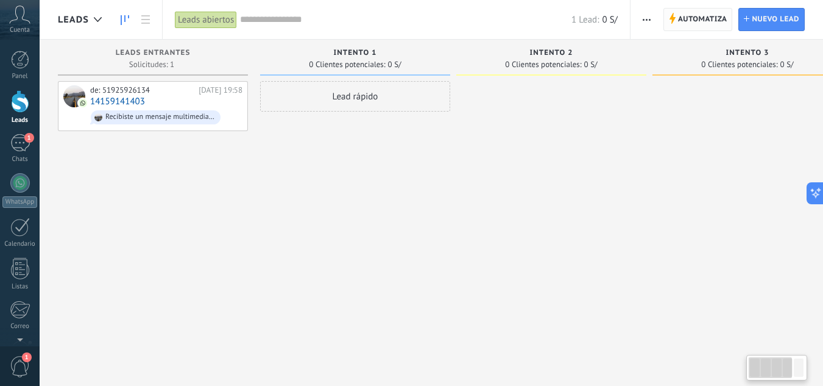
click at [703, 13] on span "Automatiza" at bounding box center [702, 20] width 49 height 22
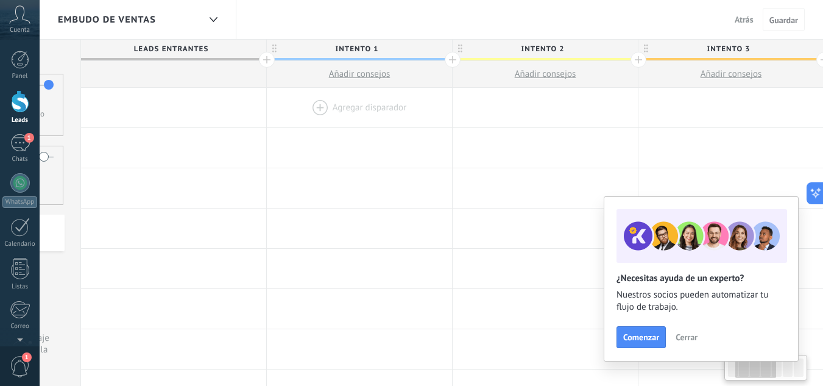
scroll to position [0, 163]
click at [373, 108] on div at bounding box center [351, 108] width 185 height 40
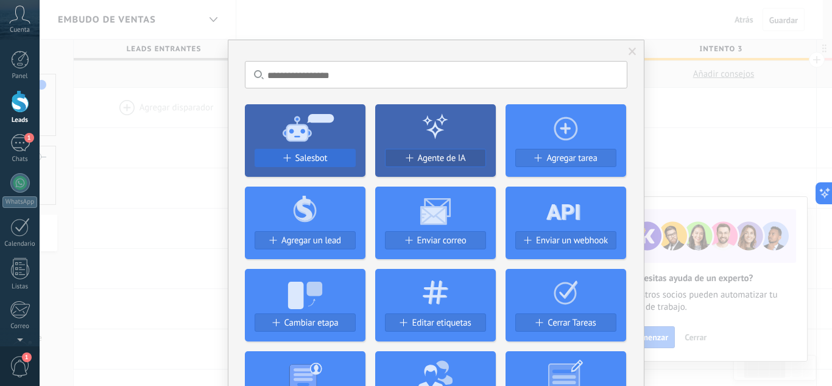
click at [317, 149] on button "Salesbot" at bounding box center [305, 158] width 101 height 18
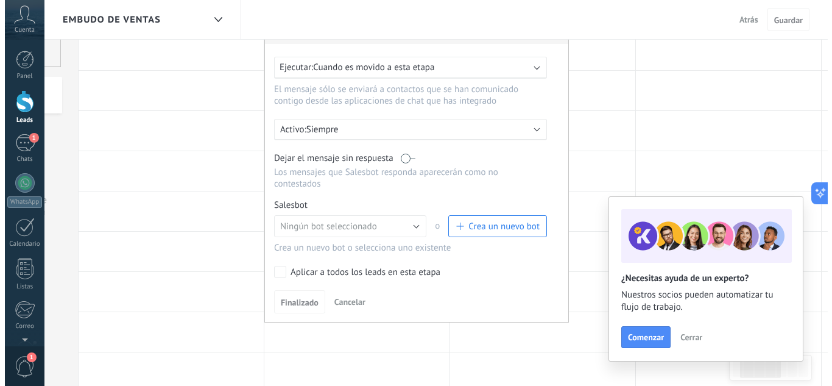
scroll to position [138, 0]
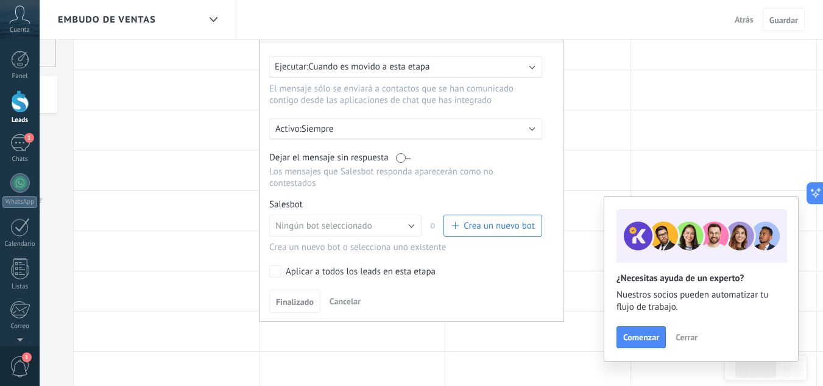
click at [467, 221] on span "Crea un nuevo bot" at bounding box center [499, 226] width 71 height 12
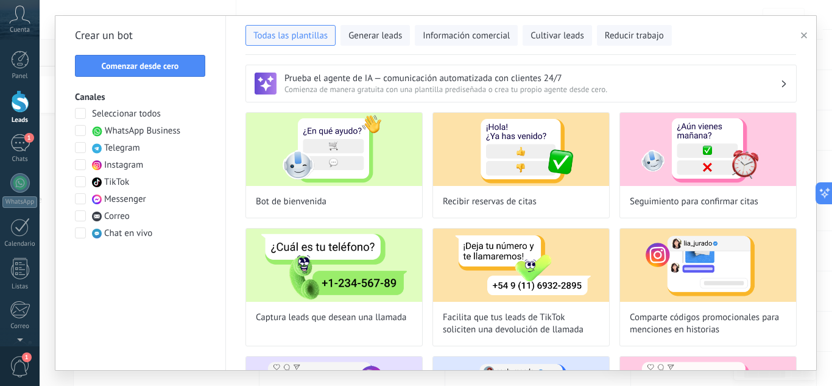
type input "**********"
click at [182, 74] on button "Comenzar desde cero" at bounding box center [140, 66] width 130 height 22
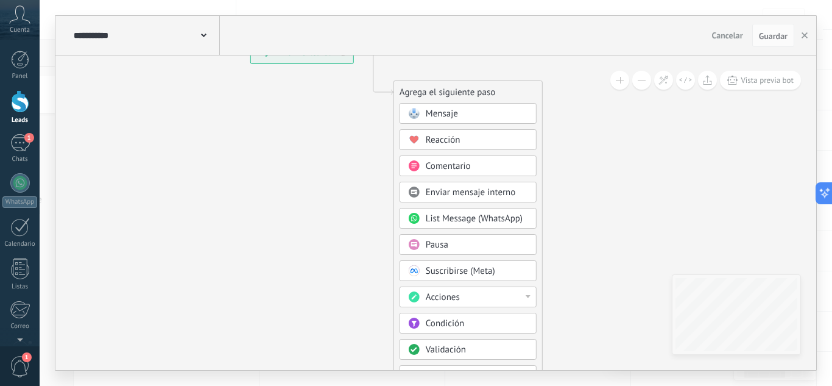
click at [457, 105] on div "Mensaje" at bounding box center [468, 113] width 137 height 21
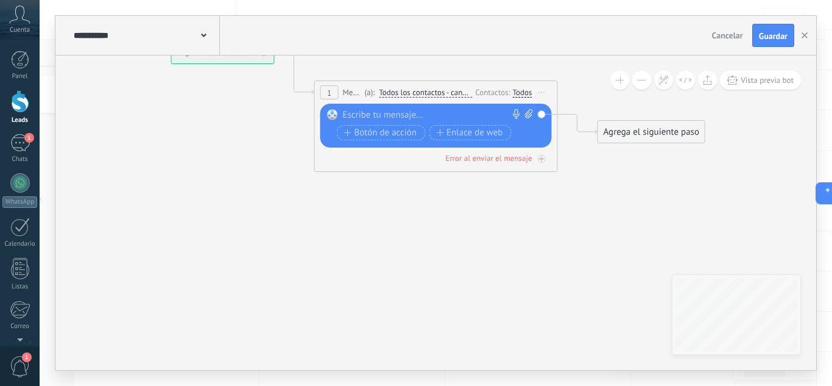
click at [422, 112] on div at bounding box center [433, 115] width 181 height 12
paste div
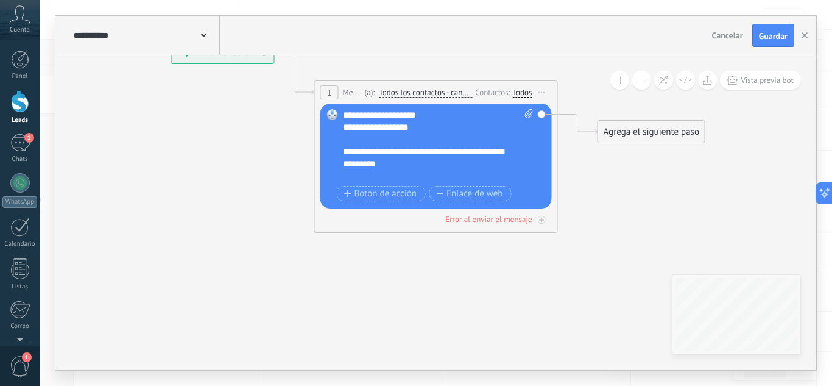
click at [529, 117] on icon at bounding box center [528, 113] width 8 height 9
click input "Subir" at bounding box center [0, 0] width 0 height 0
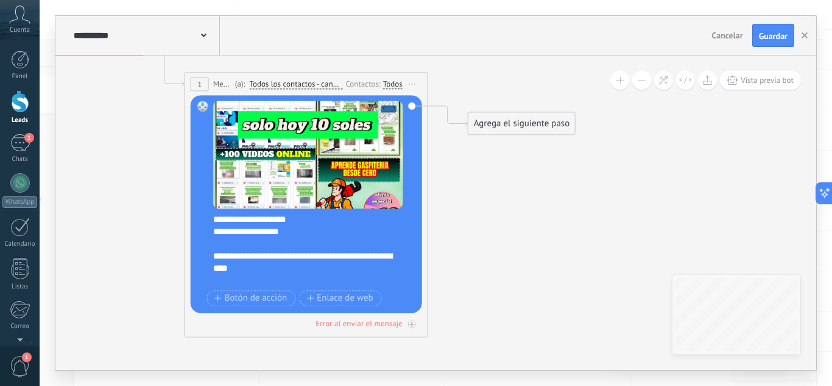
click at [530, 122] on div "Agrega el siguiente paso" at bounding box center [521, 123] width 107 height 20
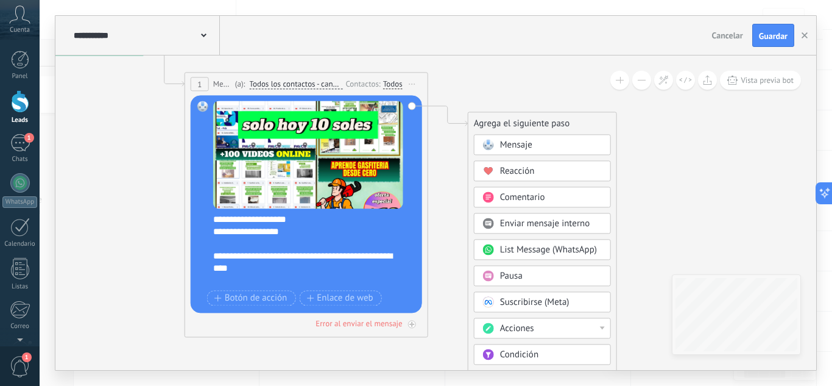
click at [529, 282] on div "Pausa" at bounding box center [551, 276] width 102 height 12
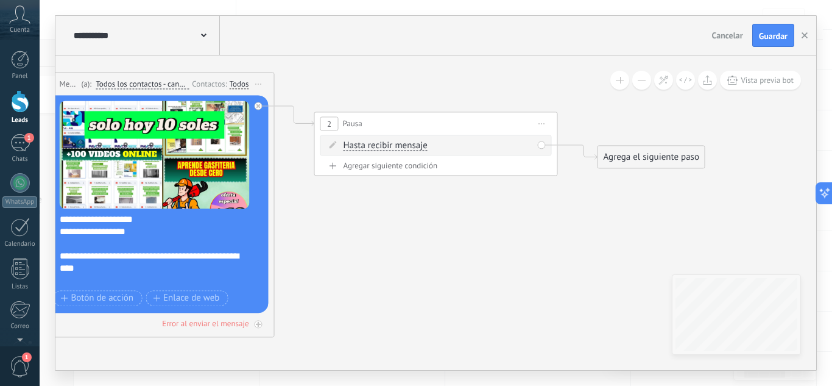
click at [415, 166] on div "Agregar siguiente condición" at bounding box center [435, 165] width 231 height 10
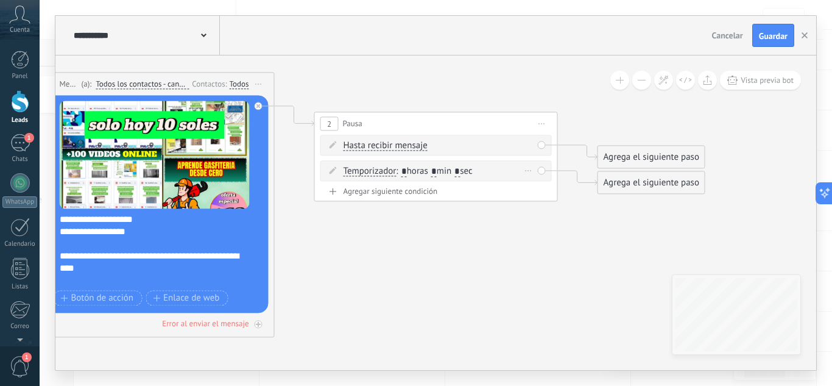
click at [437, 169] on input "*" at bounding box center [433, 172] width 5 height 10
type input "*"
click at [460, 236] on icon at bounding box center [275, 185] width 1385 height 914
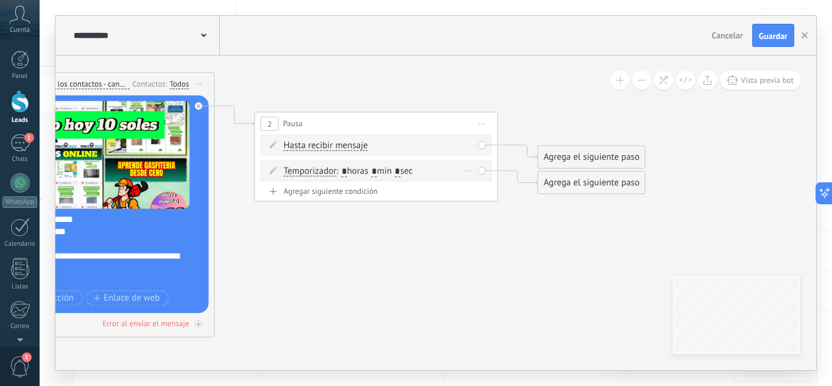
click at [345, 169] on input "*" at bounding box center [344, 172] width 5 height 10
click at [351, 169] on span ": * horas * min * sec" at bounding box center [374, 171] width 76 height 12
click at [345, 167] on input "*" at bounding box center [344, 172] width 5 height 10
click at [350, 168] on span ": * horas * min * sec" at bounding box center [374, 171] width 76 height 12
click at [347, 168] on input "*" at bounding box center [344, 172] width 5 height 10
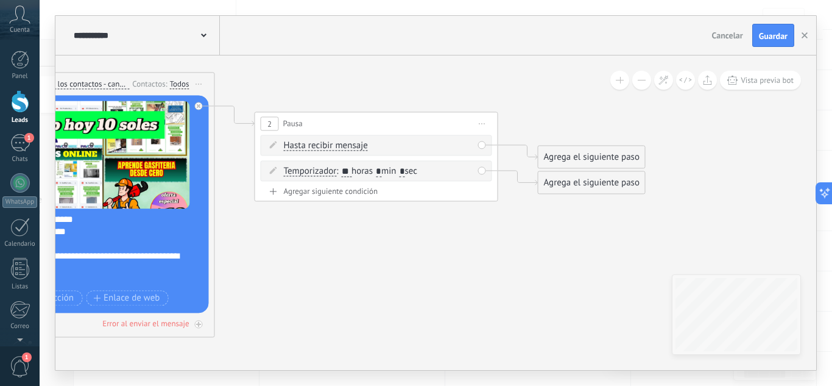
type input "**"
click at [397, 259] on icon at bounding box center [216, 185] width 1385 height 914
drag, startPoint x: 614, startPoint y: 152, endPoint x: 616, endPoint y: 86, distance: 65.8
click at [616, 86] on div "**********" at bounding box center [435, 212] width 761 height 314
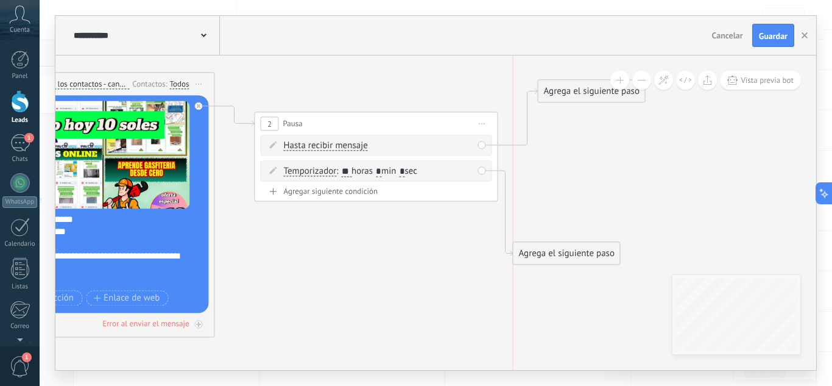
drag, startPoint x: 602, startPoint y: 179, endPoint x: 568, endPoint y: 260, distance: 87.9
click at [568, 260] on div "Agrega el siguiente paso" at bounding box center [567, 253] width 107 height 20
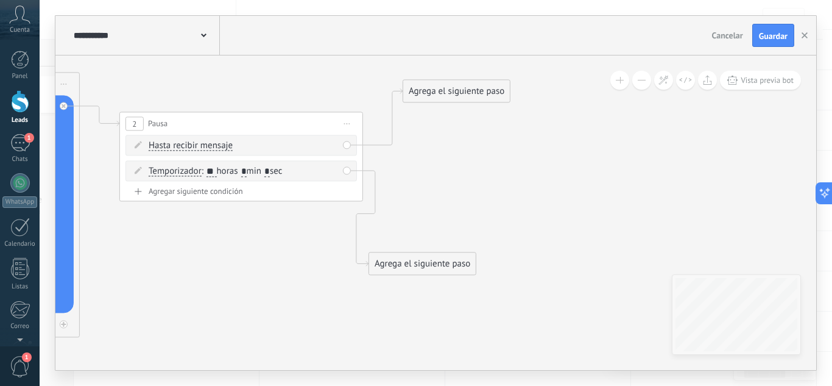
click at [470, 85] on div "Agrega el siguiente paso" at bounding box center [456, 91] width 107 height 20
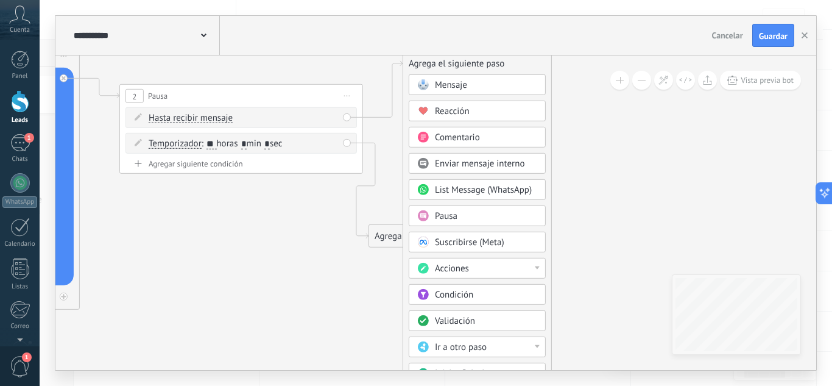
click at [483, 263] on div "Acciones" at bounding box center [486, 269] width 102 height 12
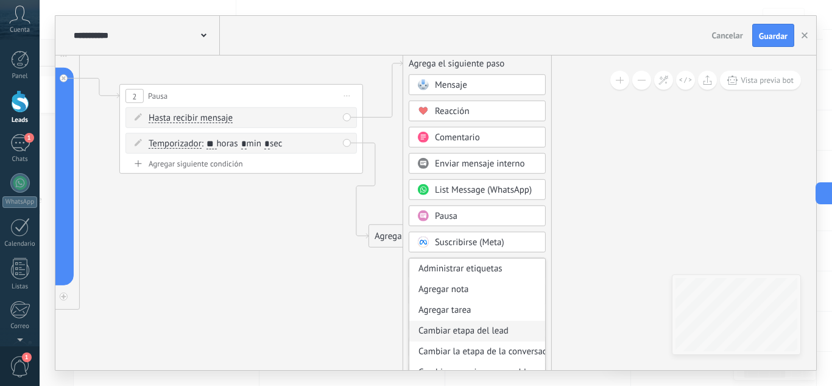
click at [484, 329] on div "Cambiar etapa del lead" at bounding box center [477, 330] width 136 height 21
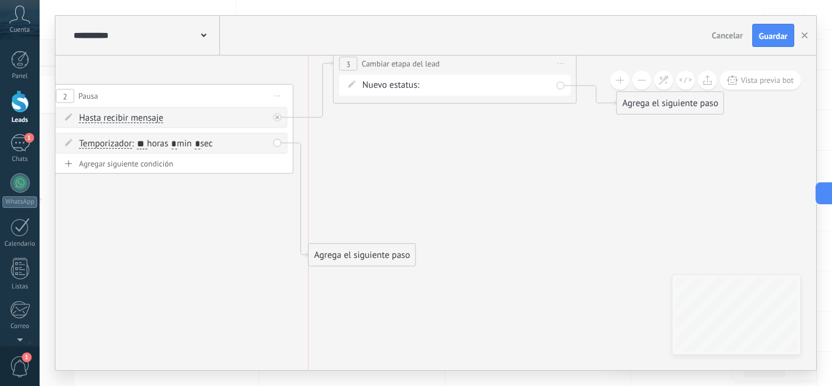
drag, startPoint x: 385, startPoint y: 239, endPoint x: 390, endPoint y: 258, distance: 19.7
click at [390, 258] on div "Agrega el siguiente paso" at bounding box center [362, 255] width 107 height 20
click at [0, 0] on div "intento 1 intento 2 intento 3 estado final Logrado con éxito Venta Perdido" at bounding box center [0, 0] width 0 height 0
click at [0, 0] on label "estado final" at bounding box center [0, 0] width 0 height 0
drag, startPoint x: 389, startPoint y: 255, endPoint x: 459, endPoint y: 189, distance: 96.1
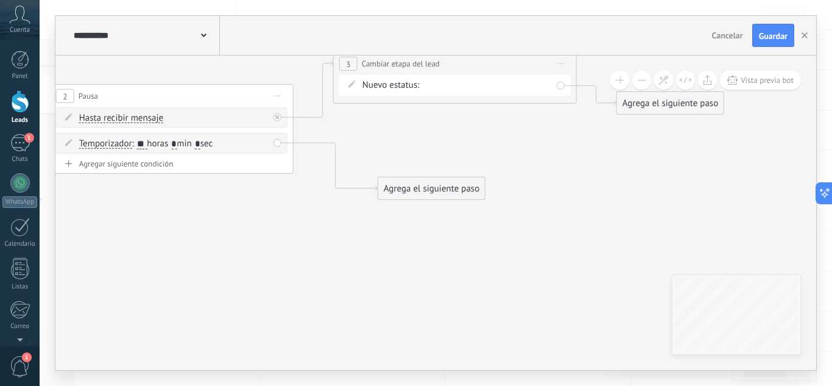
click at [459, 189] on div "Agrega el siguiente paso" at bounding box center [431, 188] width 107 height 20
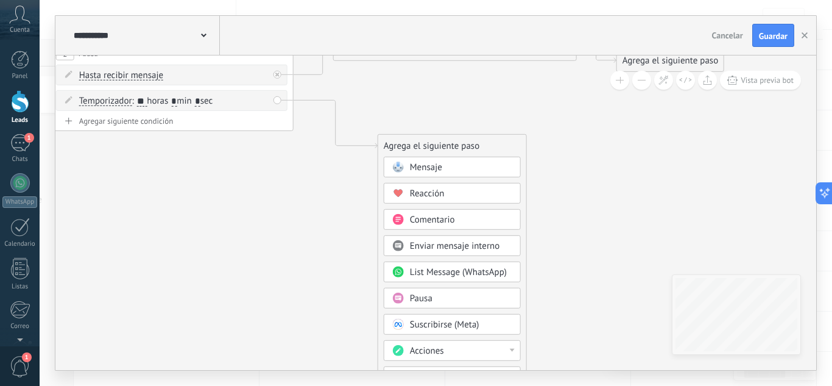
click at [447, 347] on div "Acciones" at bounding box center [461, 351] width 102 height 12
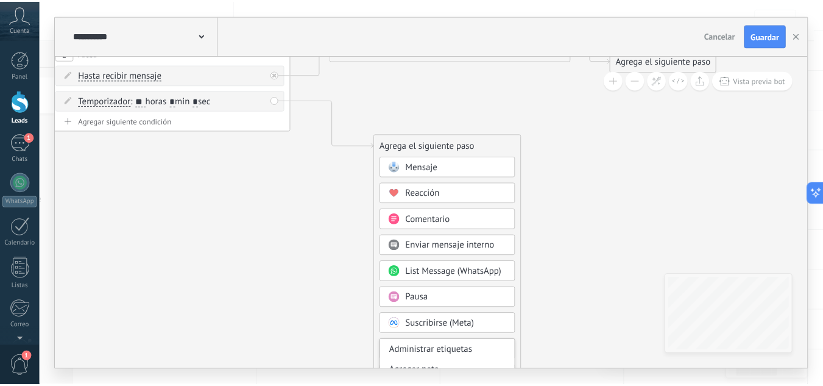
scroll to position [66, 0]
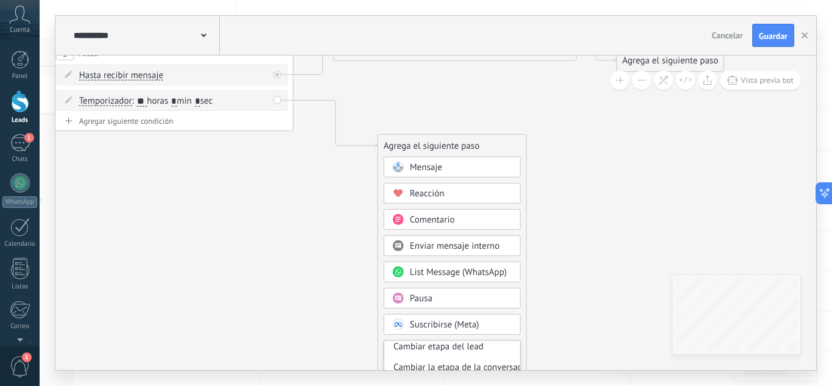
click at [447, 347] on div "Cambiar etapa del lead" at bounding box center [452, 346] width 136 height 21
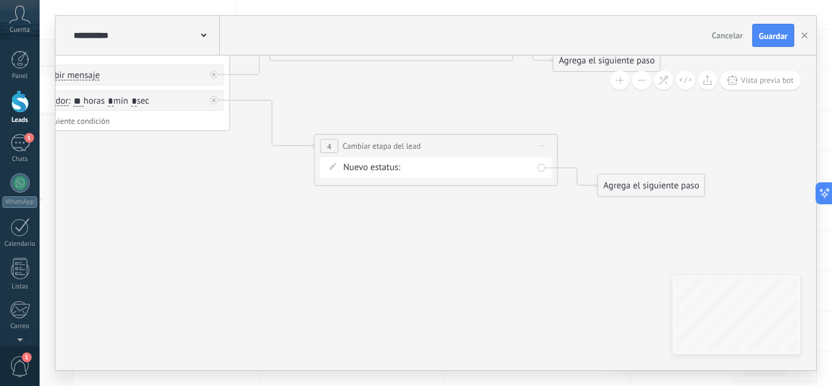
click at [0, 0] on div "intento 1 intento 2 intento 3 estado final Logrado con éxito Venta Perdido" at bounding box center [0, 0] width 0 height 0
click at [0, 0] on label "intento 2" at bounding box center [0, 0] width 0 height 0
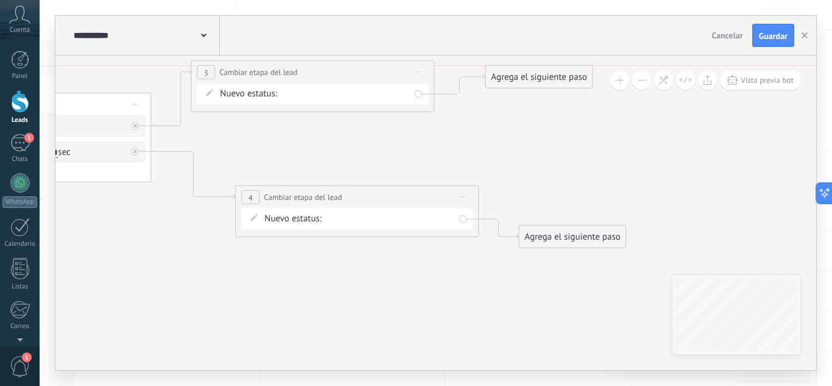
drag, startPoint x: 548, startPoint y: 110, endPoint x: 559, endPoint y: 80, distance: 31.0
click at [559, 80] on div "Agrega el siguiente paso" at bounding box center [538, 77] width 107 height 20
click at [543, 84] on div "Agrega el siguiente paso" at bounding box center [538, 77] width 107 height 20
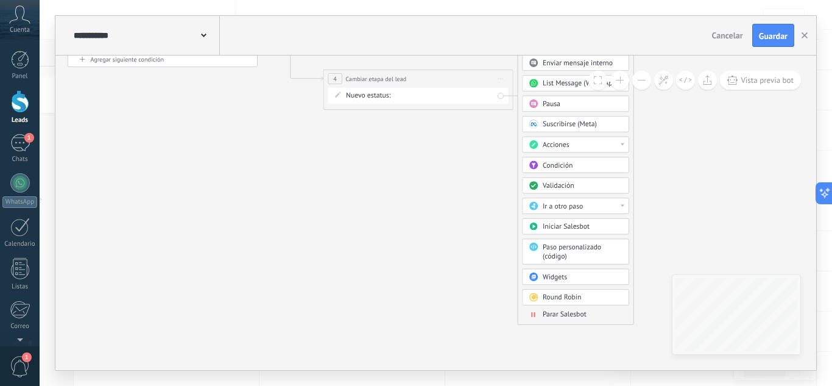
click at [552, 319] on div "Parar Salesbot" at bounding box center [583, 315] width 80 height 10
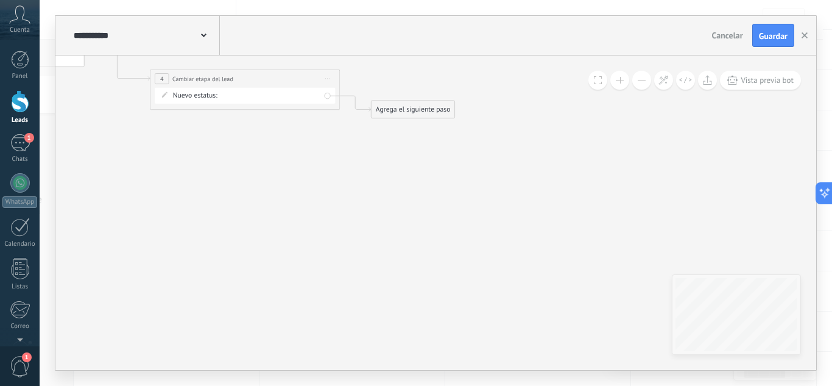
click at [427, 111] on div "Agrega el siguiente paso" at bounding box center [413, 110] width 83 height 16
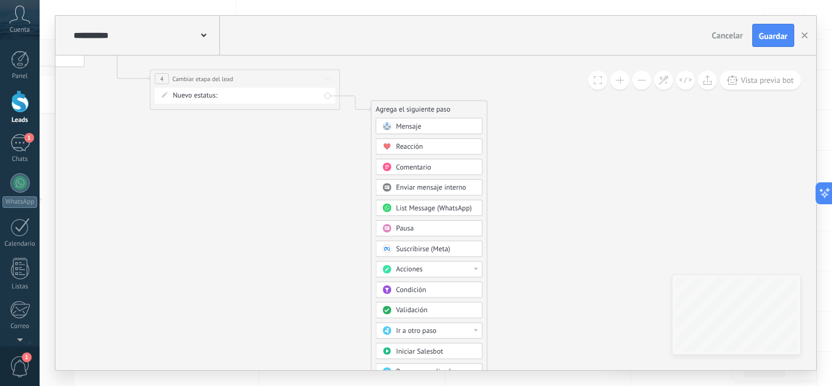
click at [442, 270] on div "Acciones" at bounding box center [436, 269] width 80 height 10
click at [427, 312] on div "Cambiar etapa del lead" at bounding box center [429, 318] width 106 height 16
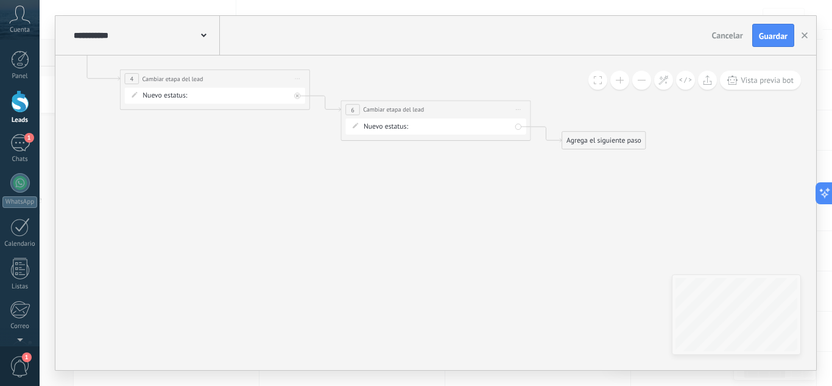
click at [518, 107] on span "Iniciar vista previa aquí Cambiar nombre Duplicar [GEOGRAPHIC_DATA]" at bounding box center [518, 109] width 15 height 14
click at [540, 170] on div "Borrar" at bounding box center [562, 171] width 94 height 16
click at [412, 118] on div "Agrega el siguiente paso Mensaje Mensaje Mensaje Reacción Comentario Enviar men…" at bounding box center [383, 110] width 84 height 18
click at [406, 106] on div "Agrega el siguiente paso" at bounding box center [382, 110] width 83 height 16
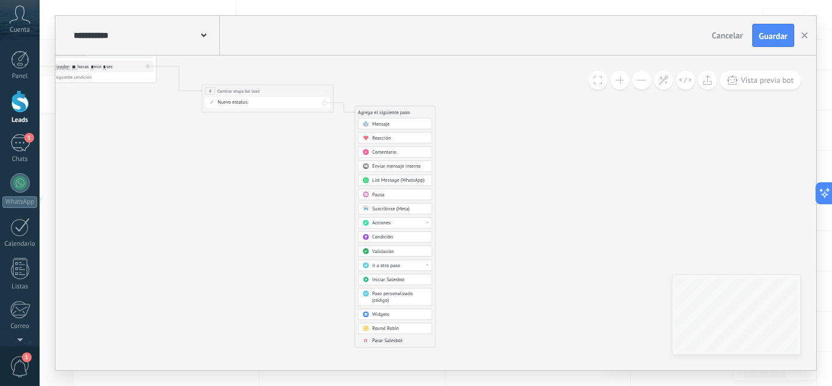
click at [394, 338] on span "Parar Salesbot" at bounding box center [387, 340] width 30 height 6
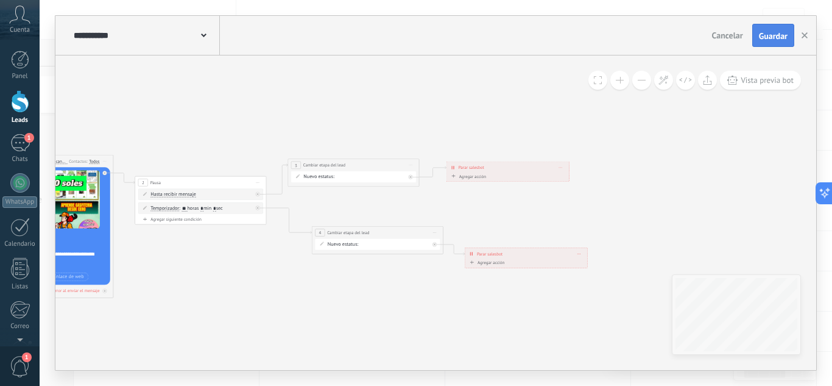
click at [775, 32] on span "Guardar" at bounding box center [773, 36] width 29 height 9
click at [808, 37] on button "button" at bounding box center [805, 35] width 18 height 22
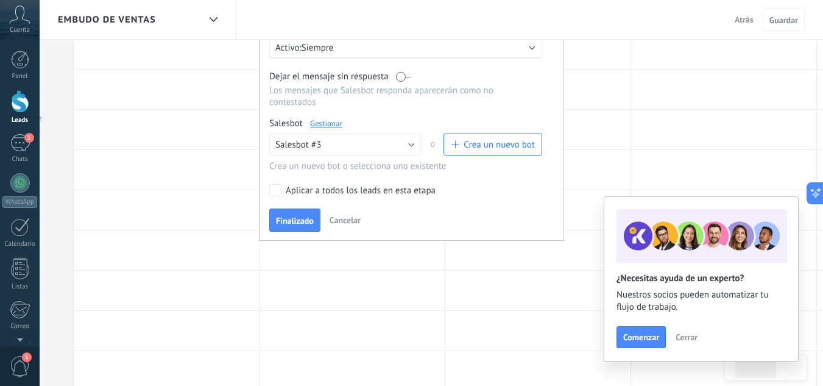
scroll to position [137, 0]
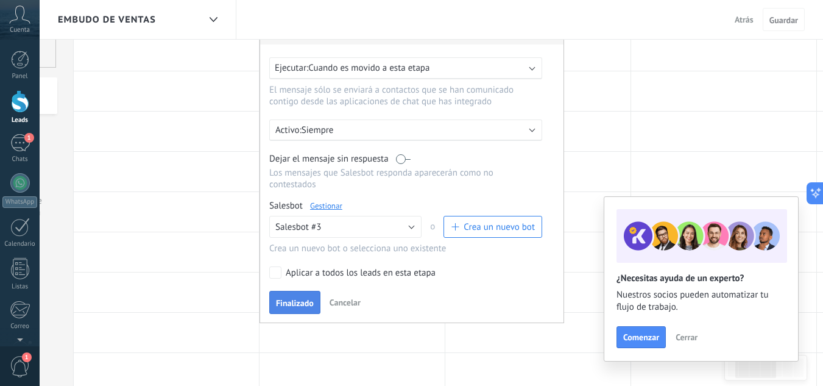
click at [300, 303] on span "Finalizado" at bounding box center [295, 302] width 38 height 9
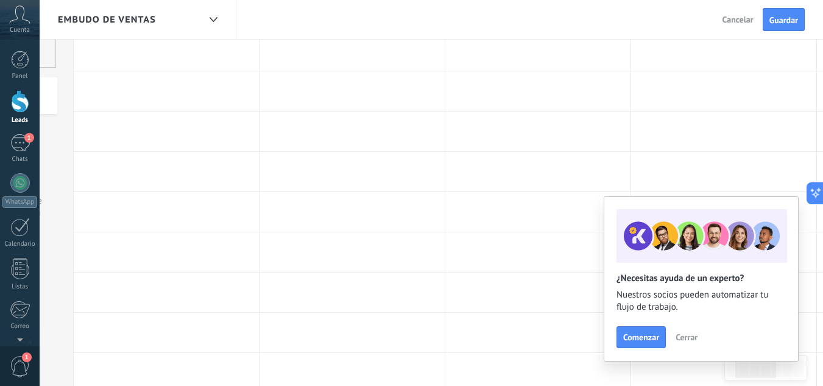
click at [695, 335] on span "Cerrar" at bounding box center [687, 337] width 22 height 9
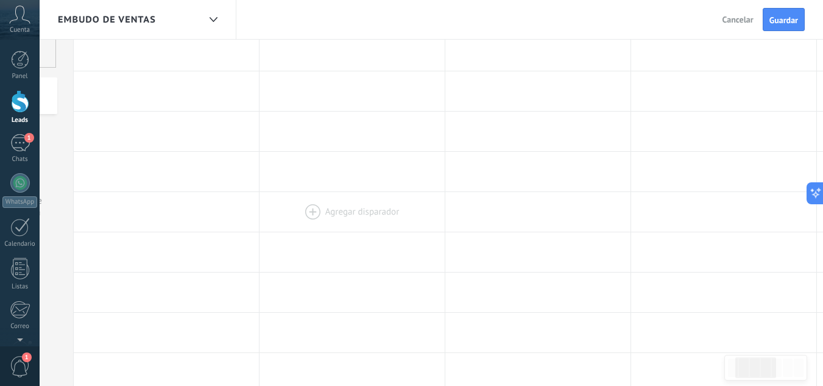
scroll to position [0, 0]
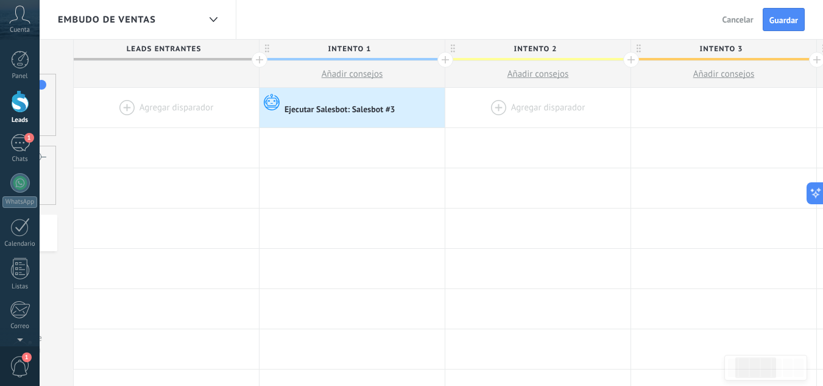
click at [528, 111] on div at bounding box center [537, 108] width 185 height 40
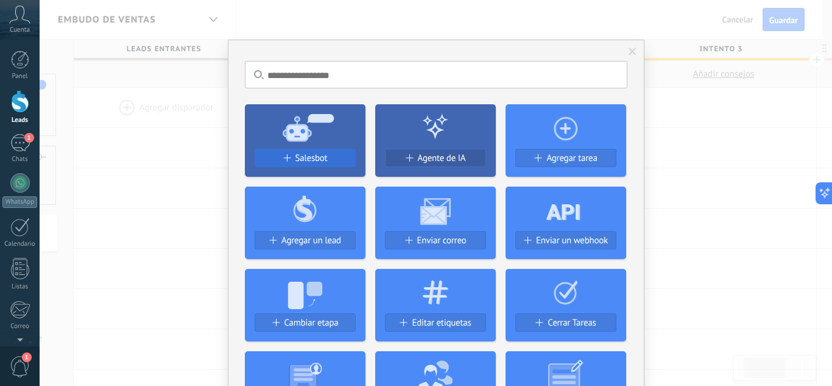
click at [328, 153] on div "Salesbot" at bounding box center [305, 158] width 100 height 10
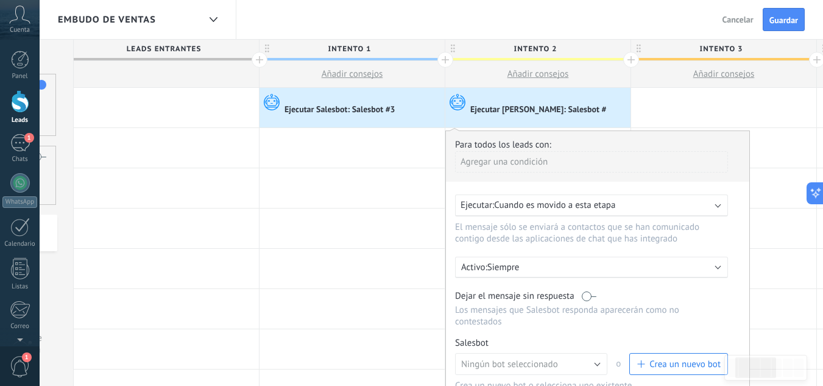
click at [510, 259] on div "Activo: Siempre" at bounding box center [591, 266] width 273 height 21
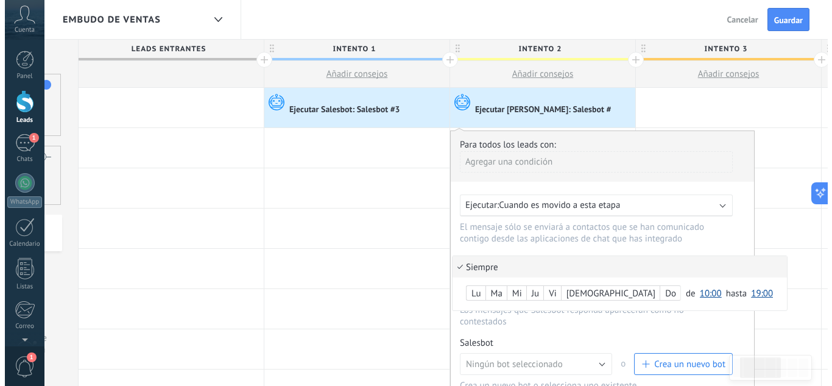
scroll to position [97, 0]
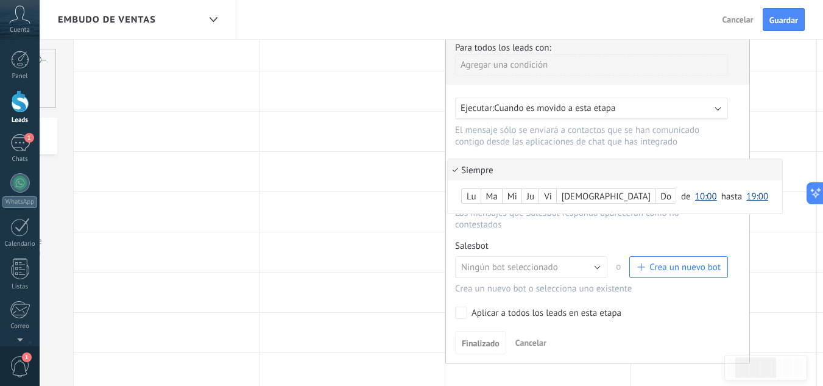
click at [648, 261] on div at bounding box center [597, 198] width 303 height 328
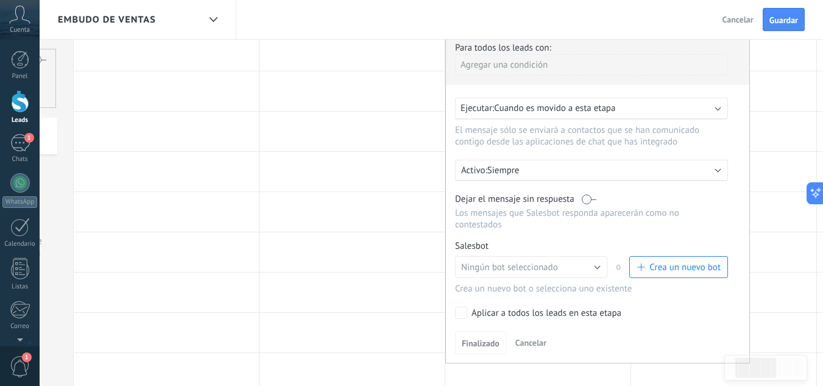
click at [667, 273] on button "Crea un nuevo bot" at bounding box center [678, 267] width 99 height 22
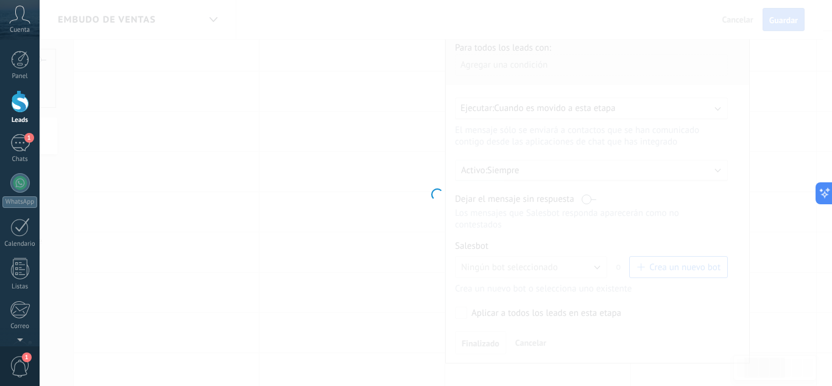
type input "**********"
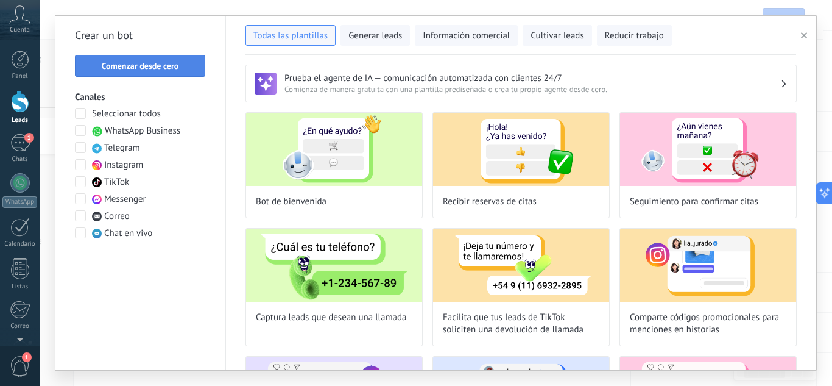
click at [171, 69] on span "Comenzar desde cero" at bounding box center [140, 66] width 77 height 9
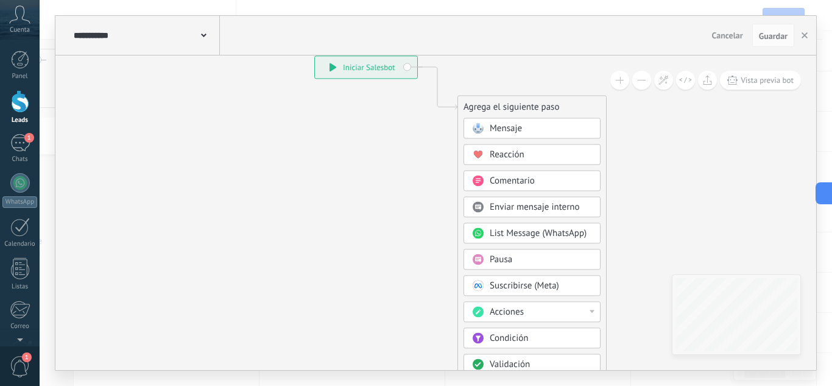
click at [518, 129] on span "Mensaje" at bounding box center [506, 128] width 32 height 12
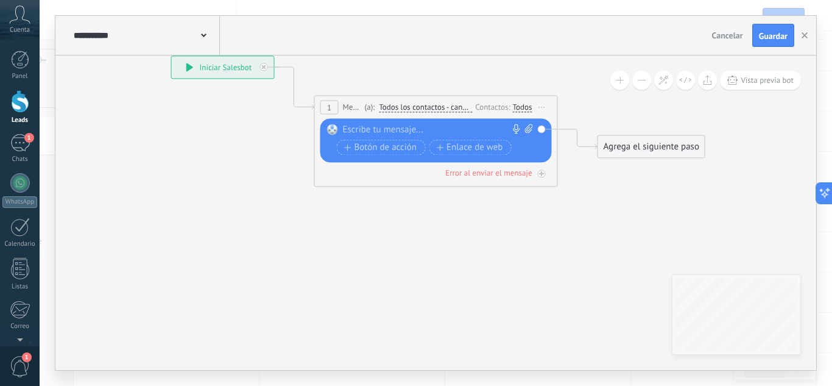
click at [432, 129] on div at bounding box center [433, 130] width 181 height 12
click at [527, 132] on icon at bounding box center [529, 128] width 8 height 9
click input "Subir" at bounding box center [0, 0] width 0 height 0
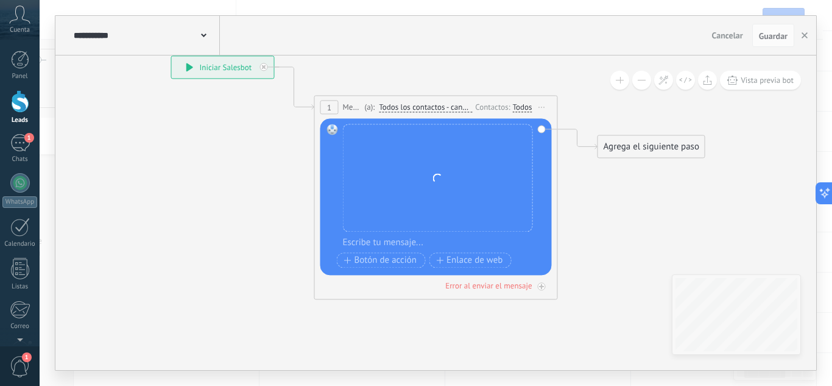
click at [393, 241] on div at bounding box center [444, 242] width 202 height 12
paste div
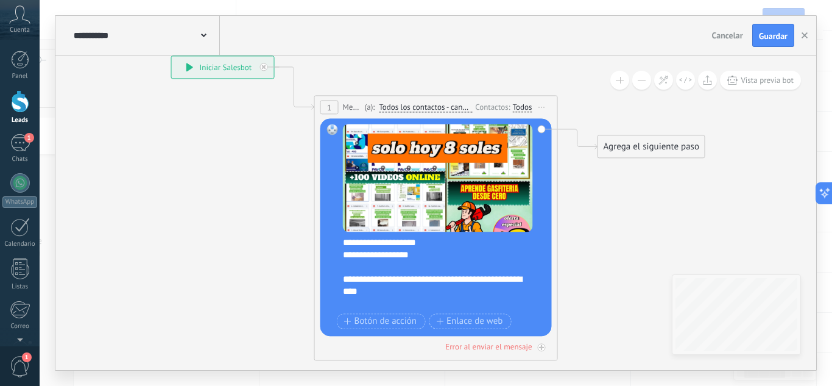
click at [383, 259] on div "**********" at bounding box center [433, 255] width 181 height 12
click at [456, 244] on div "**********" at bounding box center [444, 272] width 202 height 73
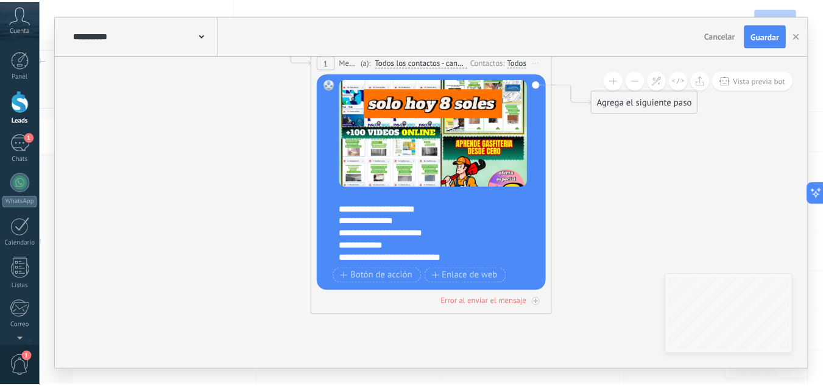
scroll to position [134, 0]
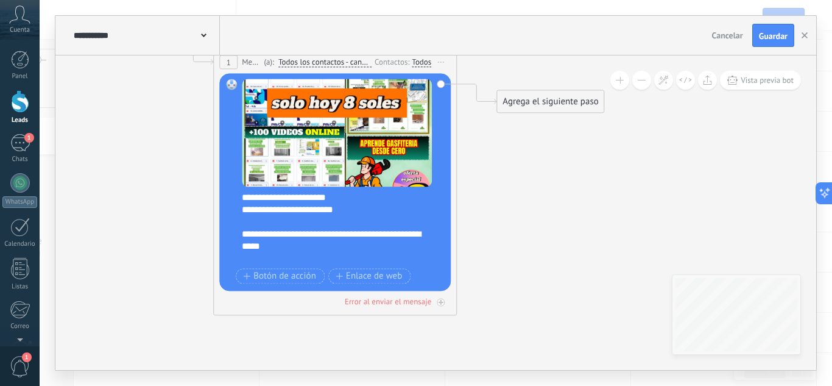
click at [532, 107] on div "Agrega el siguiente paso" at bounding box center [550, 101] width 107 height 20
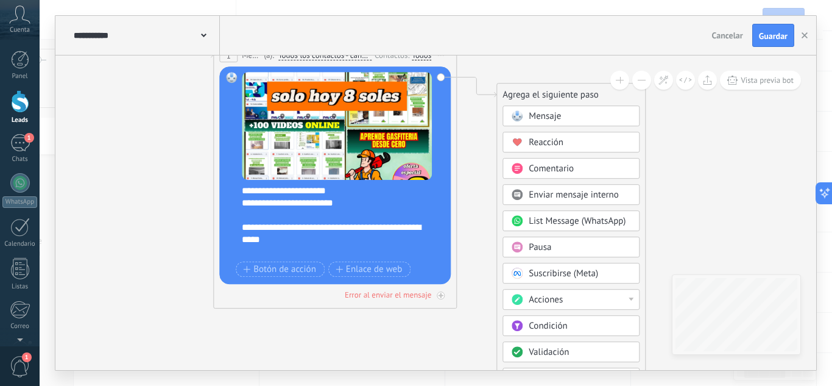
click at [535, 250] on span "Pausa" at bounding box center [540, 247] width 23 height 12
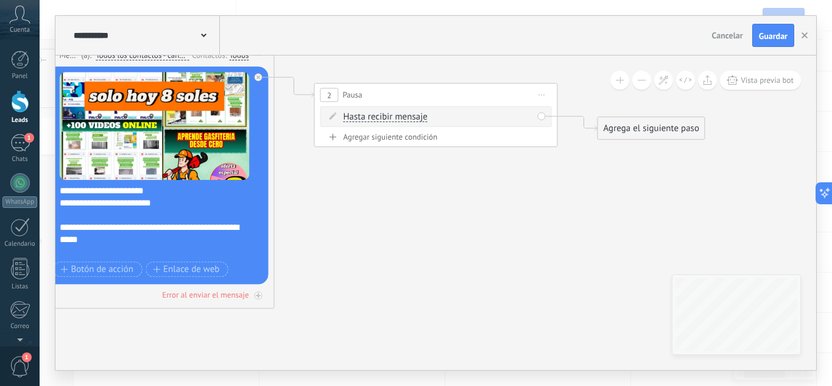
click at [395, 144] on div "Agregar siguiente condición" at bounding box center [435, 139] width 231 height 15
click at [397, 140] on div "Agregar siguiente condición" at bounding box center [435, 137] width 231 height 10
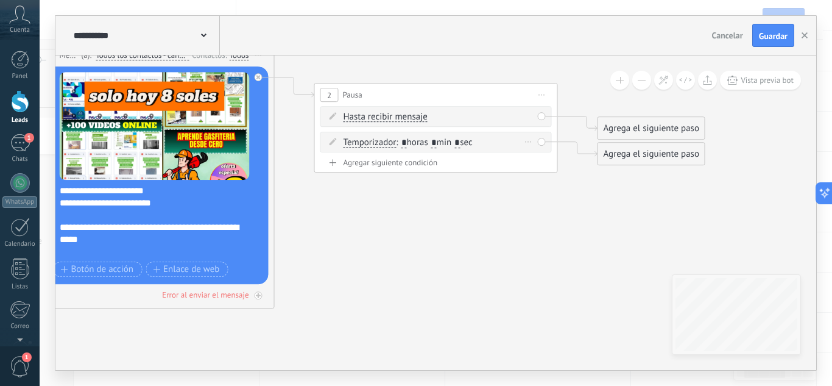
click at [406, 141] on input "*" at bounding box center [403, 143] width 5 height 10
click at [409, 141] on span ": * horas * min * sec" at bounding box center [434, 142] width 76 height 12
click at [437, 141] on input "*" at bounding box center [433, 143] width 5 height 10
type input "*"
click at [407, 140] on input "*" at bounding box center [403, 143] width 5 height 10
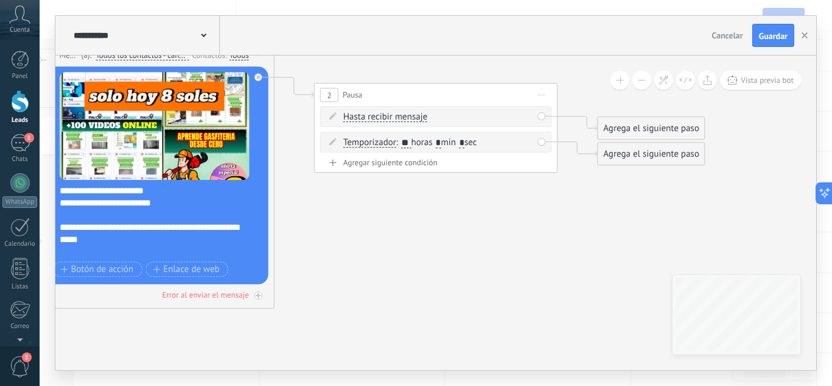
type input "**"
click at [431, 200] on icon at bounding box center [275, 156] width 1385 height 914
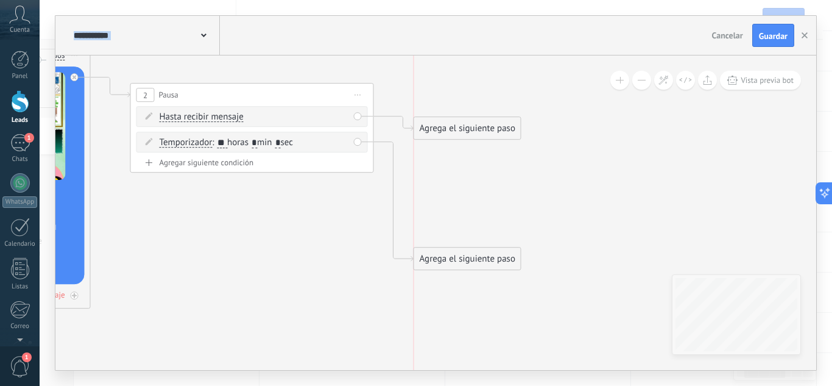
click at [448, 256] on div "Agrega el siguiente paso" at bounding box center [467, 259] width 107 height 20
drag, startPoint x: 472, startPoint y: 122, endPoint x: 501, endPoint y: 73, distance: 57.0
click at [501, 73] on div "Agrega el siguiente paso" at bounding box center [496, 79] width 107 height 20
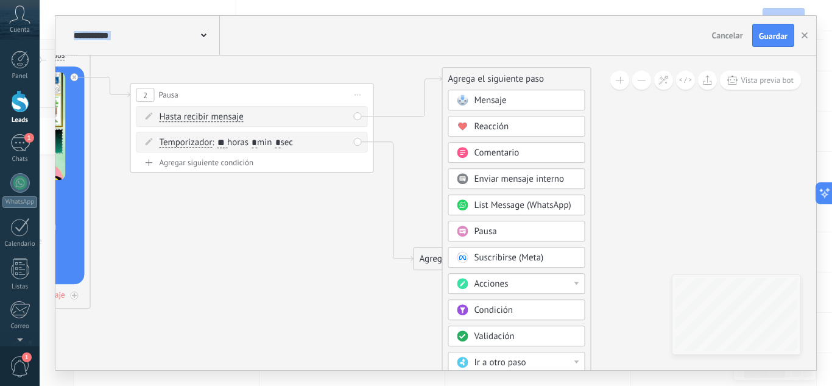
click at [519, 281] on div "Acciones" at bounding box center [526, 284] width 102 height 12
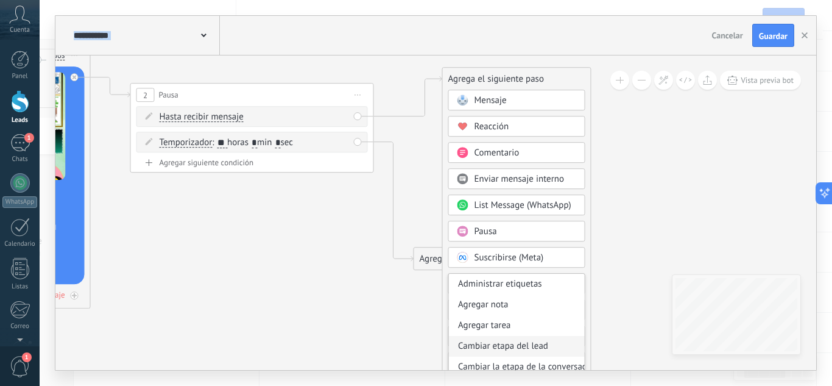
click at [522, 348] on div "Cambiar etapa del lead" at bounding box center [517, 346] width 136 height 21
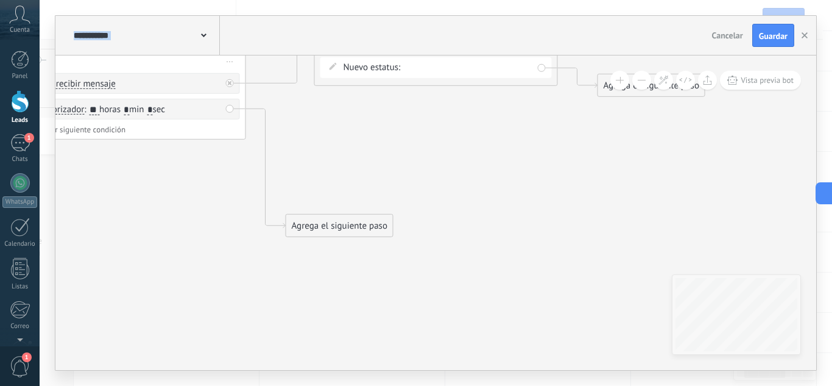
click at [0, 0] on div "intento 1 intento 2 intento 3 estado final Logrado con éxito Venta Perdido" at bounding box center [0, 0] width 0 height 0
click at [0, 0] on label "intento 3" at bounding box center [0, 0] width 0 height 0
click at [374, 233] on div "Agrega el siguiente paso" at bounding box center [339, 226] width 107 height 20
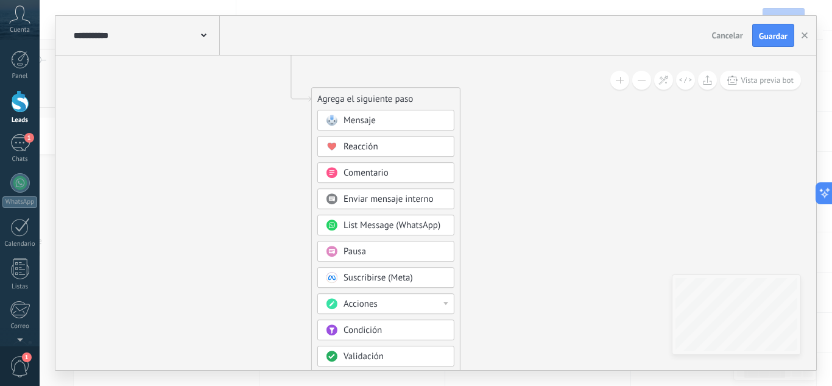
click at [408, 297] on div "Acciones" at bounding box center [385, 303] width 137 height 21
click at [397, 363] on div "Cambiar etapa del lead" at bounding box center [386, 366] width 136 height 21
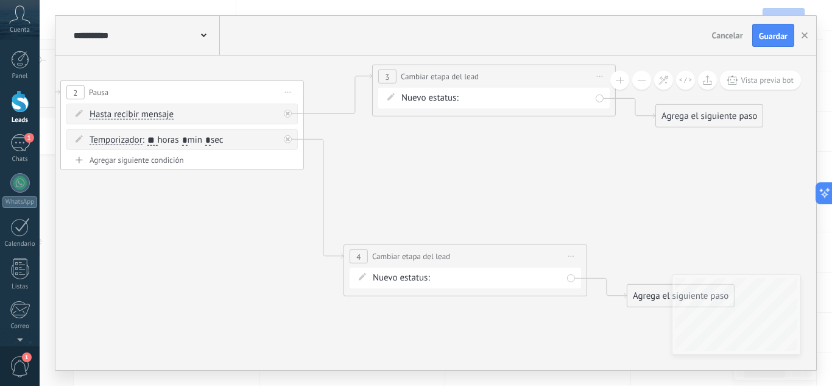
click at [0, 0] on div "intento 1 intento 2 intento 3 estado final Logrado con éxito Venta Perdido" at bounding box center [0, 0] width 0 height 0
click at [0, 0] on label "estado final" at bounding box center [0, 0] width 0 height 0
click at [0, 0] on div "intento 1 intento 2 intento 3 estado final Logrado con éxito Venta Perdido" at bounding box center [0, 0] width 0 height 0
click at [0, 0] on label "intento 3" at bounding box center [0, 0] width 0 height 0
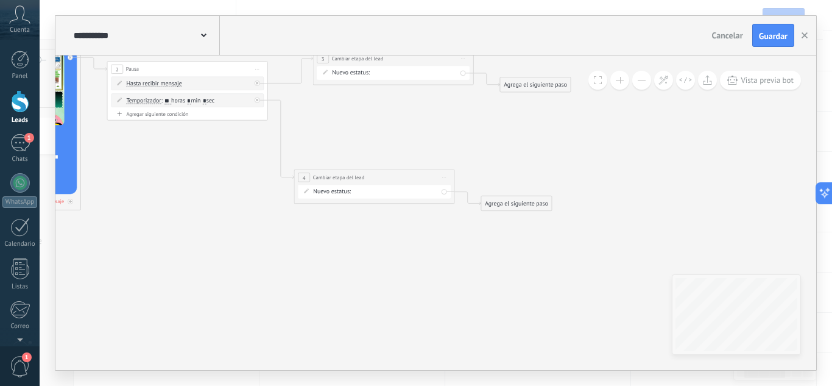
click at [537, 88] on div "Agrega el siguiente paso" at bounding box center [535, 84] width 71 height 13
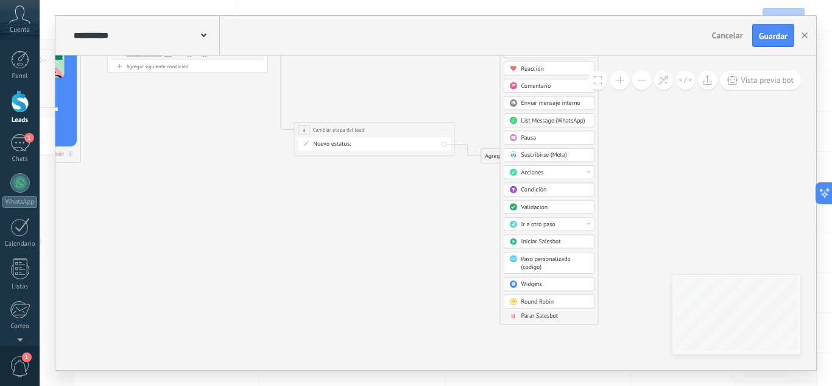
click at [529, 309] on div "Mensaje Mensaje Mensaje Reacción Comentario Enviar mensaje interno" at bounding box center [549, 184] width 91 height 280
click at [529, 312] on span "Parar Salesbot" at bounding box center [539, 316] width 37 height 8
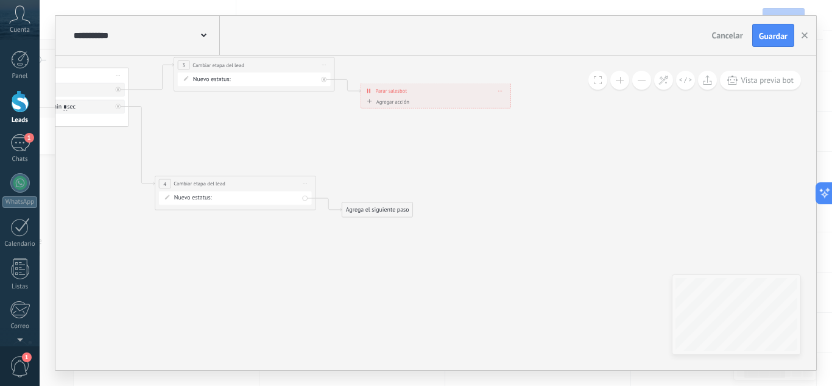
click at [394, 213] on div "Agrega el siguiente paso" at bounding box center [377, 209] width 71 height 13
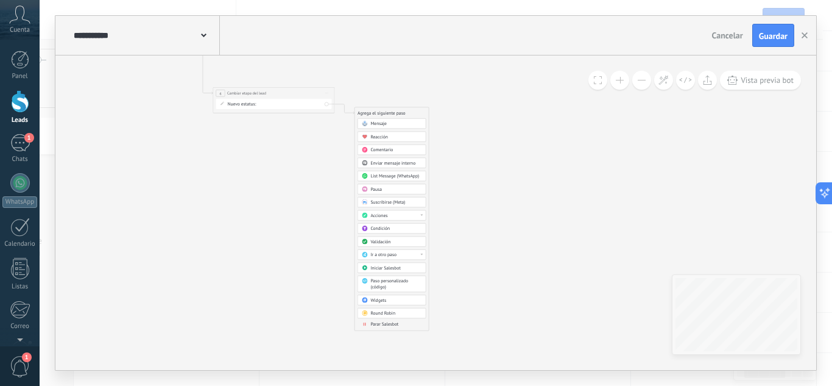
click at [380, 322] on span "Parar Salesbot" at bounding box center [384, 324] width 28 height 6
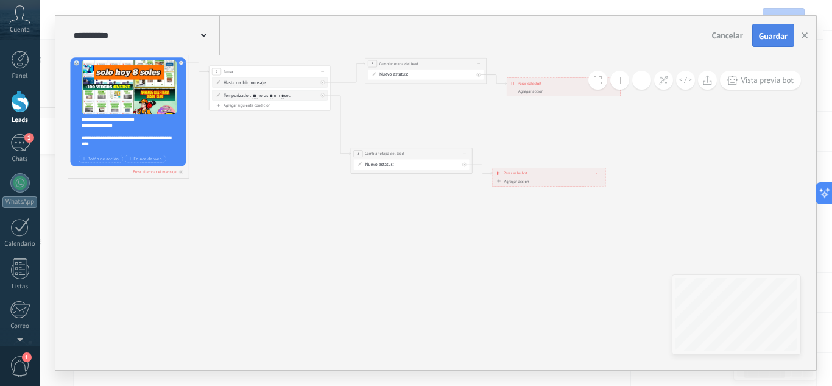
click at [759, 43] on button "Guardar" at bounding box center [773, 35] width 42 height 23
click at [803, 38] on icon "button" at bounding box center [805, 35] width 6 height 6
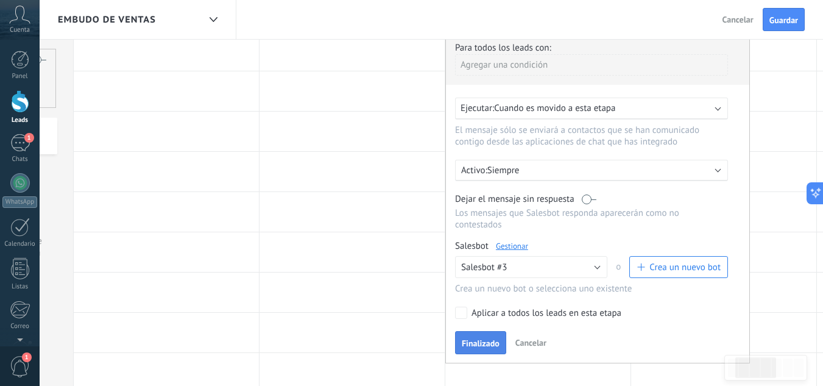
click at [484, 346] on span "Finalizado" at bounding box center [481, 343] width 38 height 9
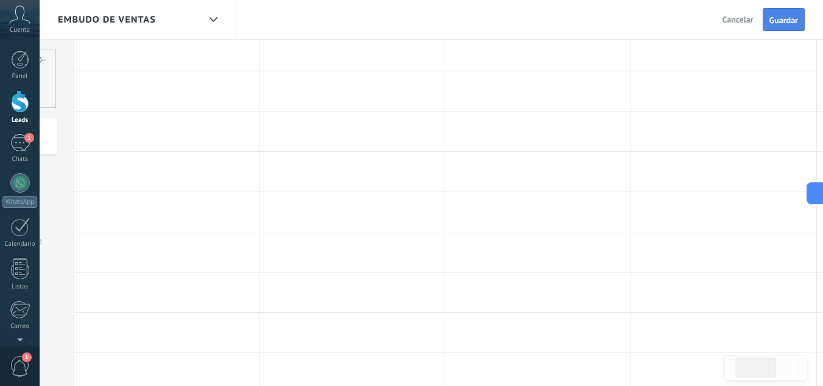
click at [777, 24] on span "Guardar" at bounding box center [783, 20] width 29 height 9
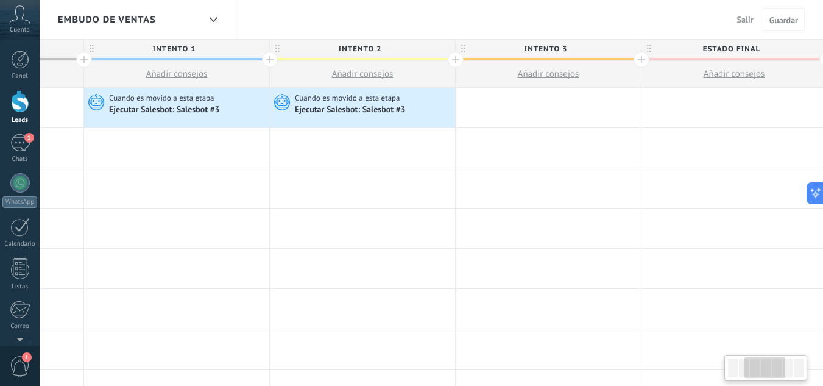
scroll to position [0, 342]
click at [533, 109] on div at bounding box center [543, 108] width 185 height 40
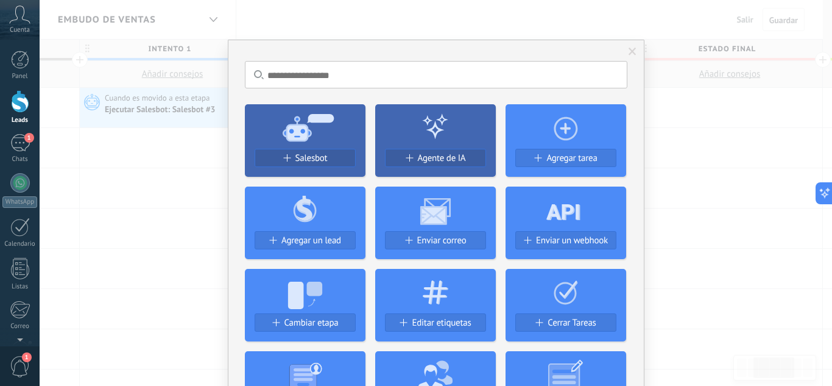
click at [322, 167] on div "Salesbot" at bounding box center [305, 163] width 121 height 28
click at [325, 157] on div "Salesbot" at bounding box center [305, 158] width 100 height 10
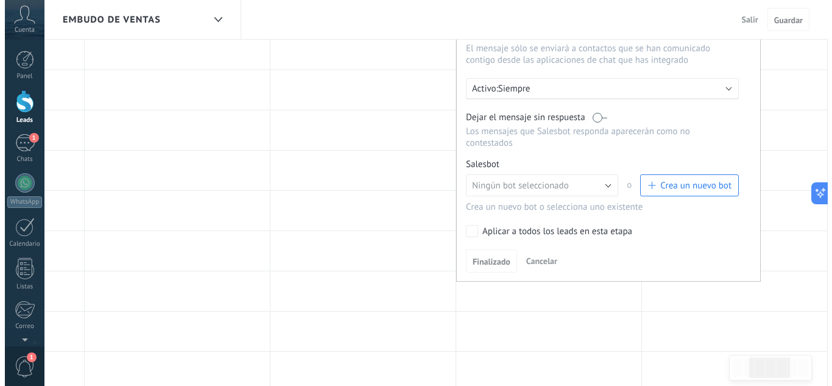
scroll to position [167, 0]
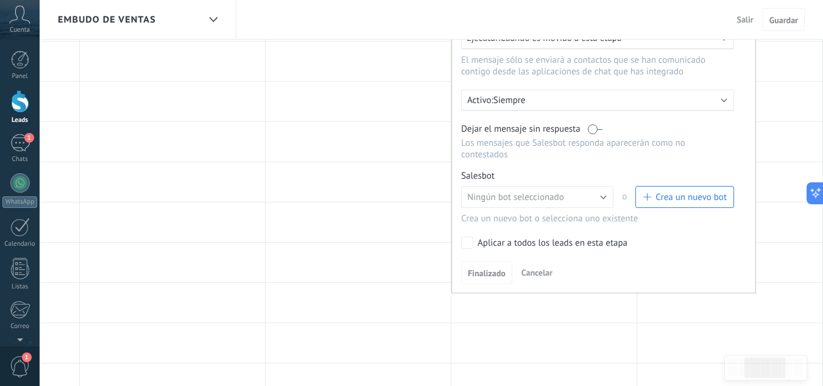
click at [649, 203] on button "Crea un nuevo bot" at bounding box center [684, 197] width 99 height 22
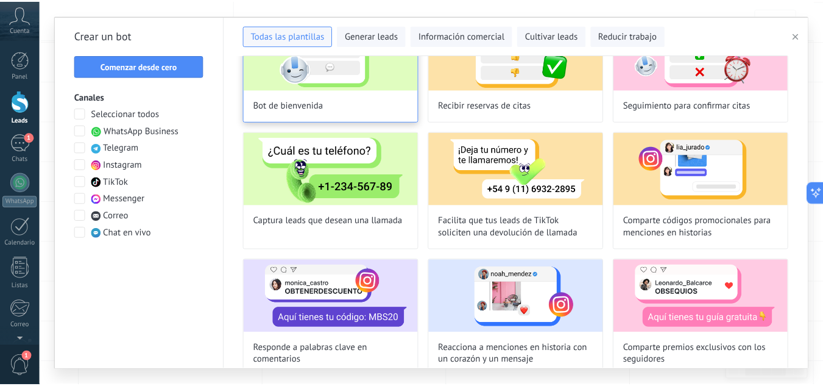
scroll to position [95, 0]
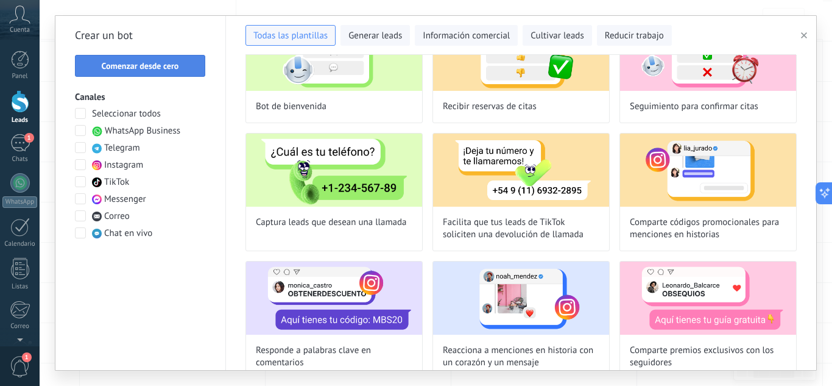
click at [196, 74] on button "Comenzar desde cero" at bounding box center [140, 66] width 130 height 22
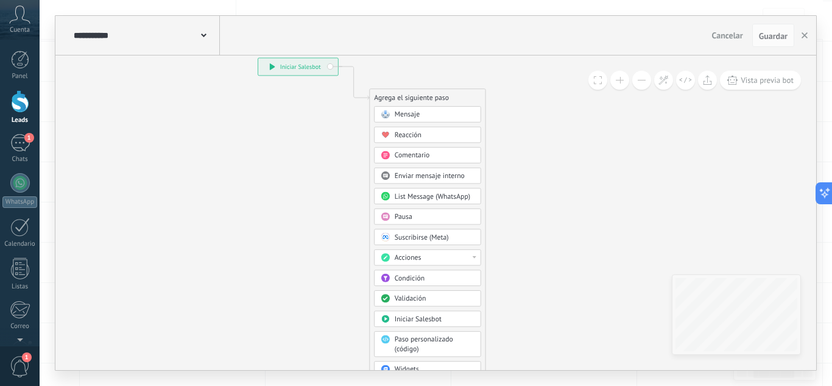
click at [418, 114] on span "Mensaje" at bounding box center [407, 114] width 25 height 9
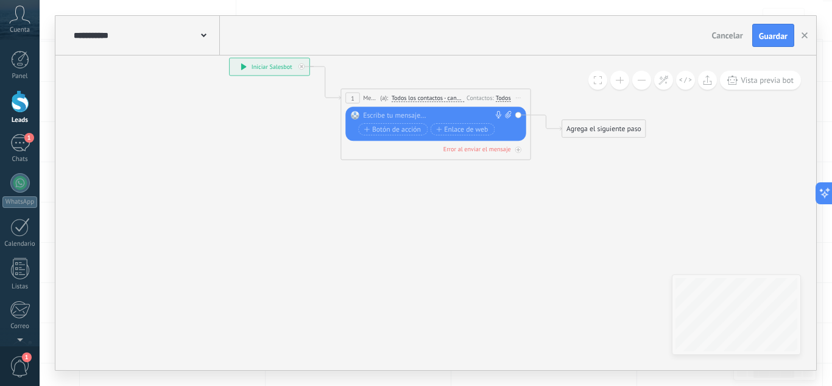
click at [458, 113] on div at bounding box center [433, 116] width 141 height 10
paste div
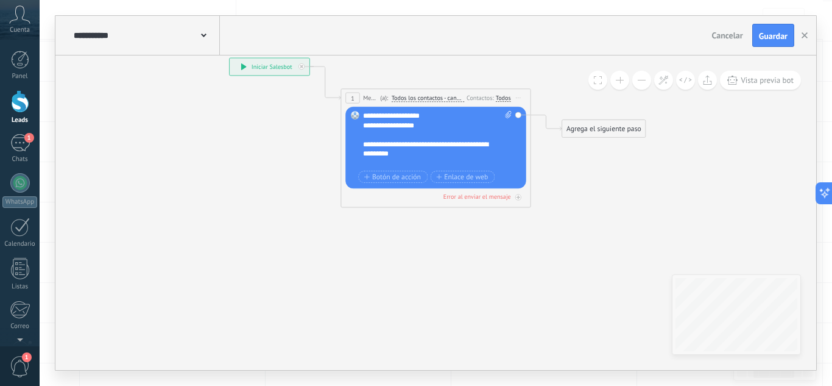
click at [398, 127] on div "**********" at bounding box center [429, 126] width 132 height 10
click at [452, 115] on div "**********" at bounding box center [437, 139] width 149 height 57
drag, startPoint x: 420, startPoint y: 117, endPoint x: 413, endPoint y: 116, distance: 6.7
click at [413, 116] on div "**********" at bounding box center [437, 139] width 149 height 57
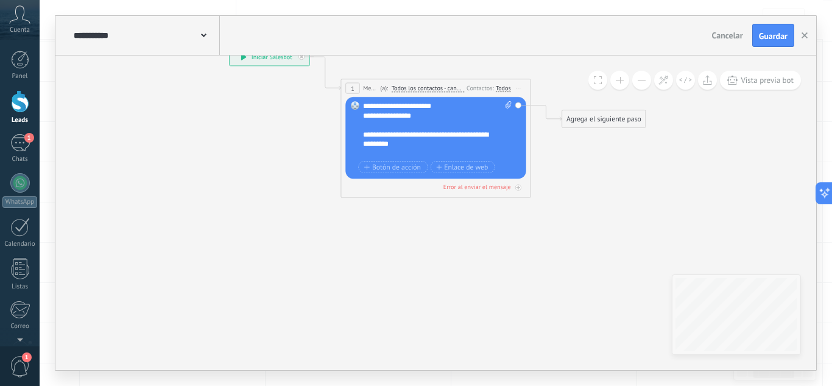
click at [510, 104] on icon at bounding box center [508, 104] width 6 height 7
click input "Subir" at bounding box center [0, 0] width 0 height 0
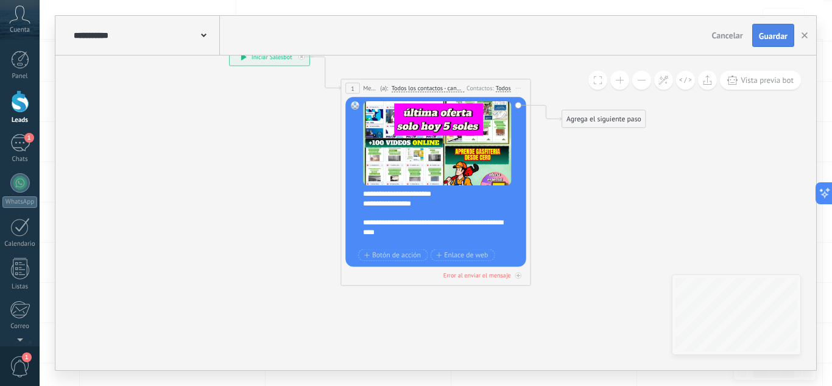
click at [766, 34] on span "Guardar" at bounding box center [773, 36] width 29 height 9
click at [807, 34] on icon "button" at bounding box center [805, 35] width 6 height 6
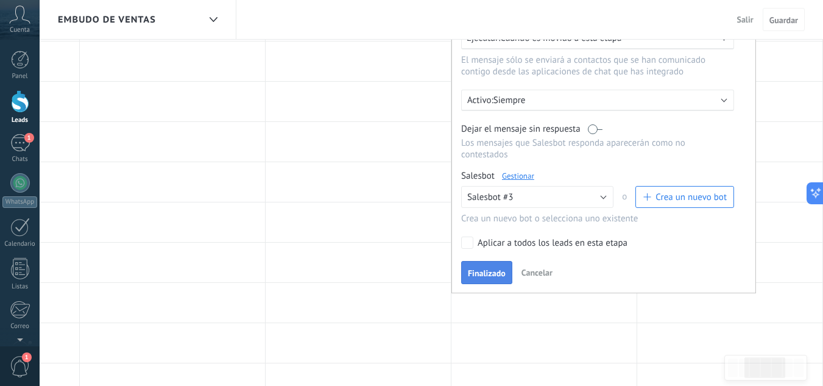
click at [486, 276] on span "Finalizado" at bounding box center [487, 273] width 38 height 9
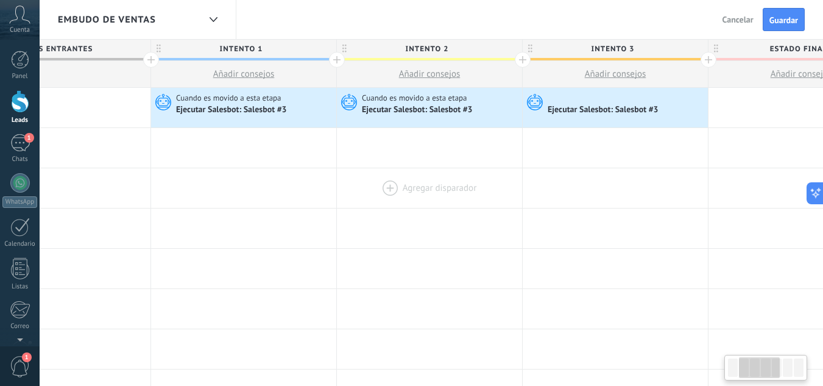
scroll to position [0, 225]
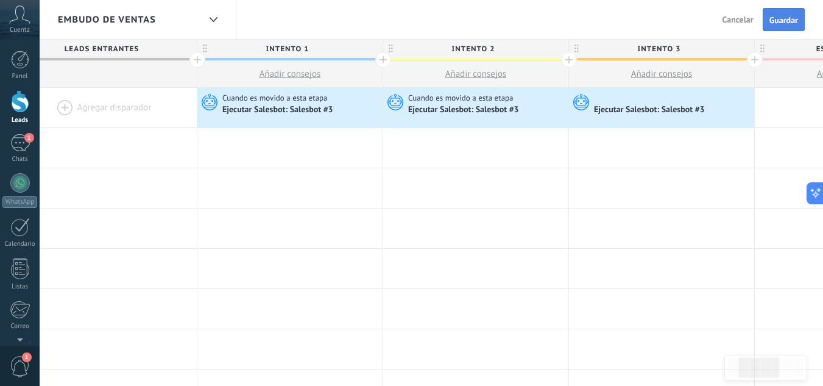
click at [788, 11] on button "Guardar" at bounding box center [784, 19] width 42 height 23
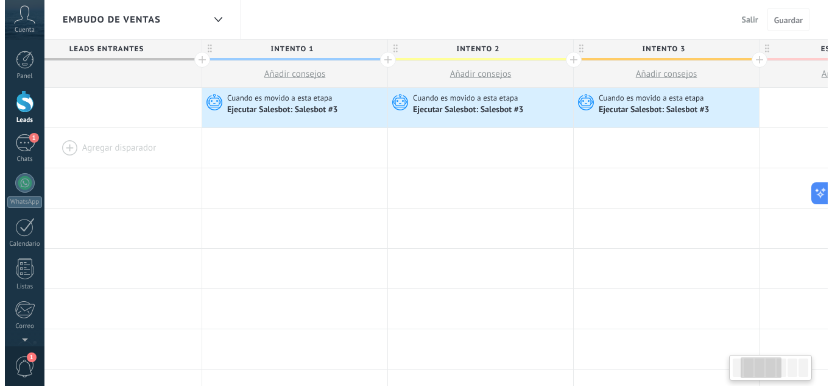
scroll to position [0, 177]
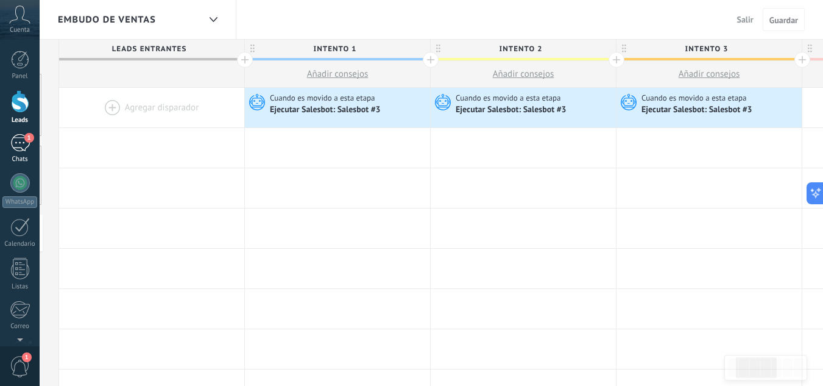
click at [30, 147] on link "1 Chats" at bounding box center [20, 148] width 40 height 29
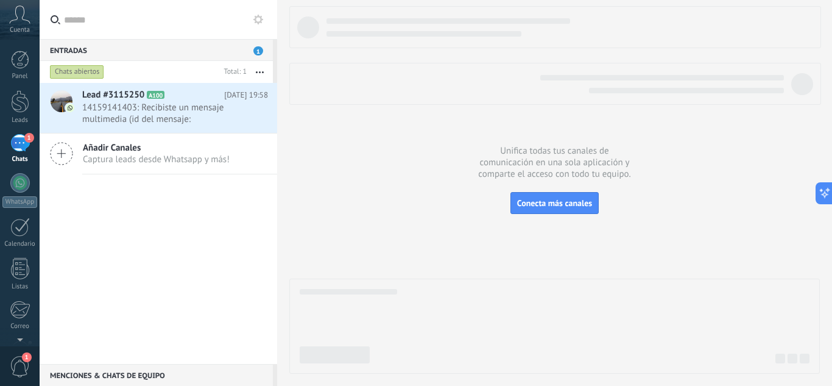
click at [256, 17] on use at bounding box center [258, 20] width 10 height 10
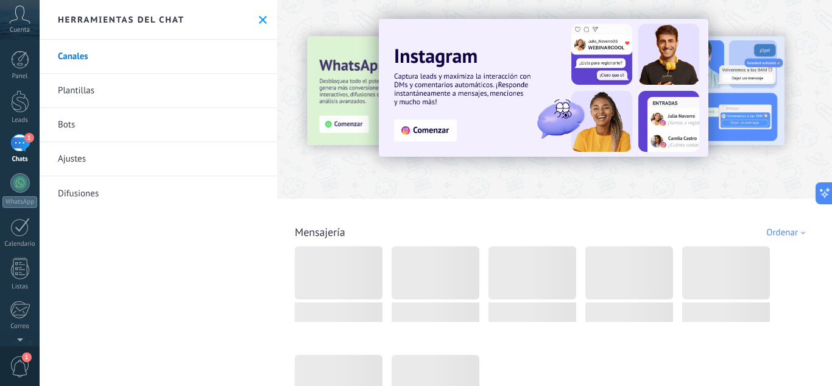
click at [220, 124] on link "Bots" at bounding box center [159, 125] width 238 height 34
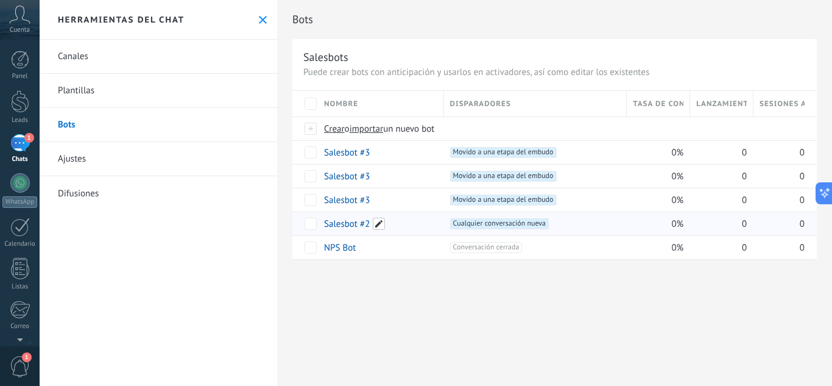
click at [381, 221] on span at bounding box center [379, 223] width 12 height 12
type input "*"
type input "**********"
click at [370, 242] on button "Guardar" at bounding box center [352, 250] width 54 height 23
click at [379, 200] on span at bounding box center [379, 200] width 12 height 12
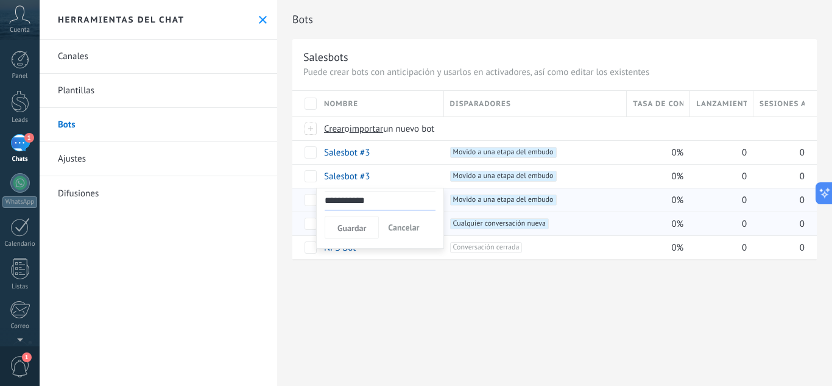
drag, startPoint x: 379, startPoint y: 200, endPoint x: 334, endPoint y: 206, distance: 45.5
click at [334, 206] on input "**********" at bounding box center [380, 200] width 111 height 19
type input "*"
type input "*********"
click at [344, 231] on span "Guardar" at bounding box center [351, 228] width 29 height 9
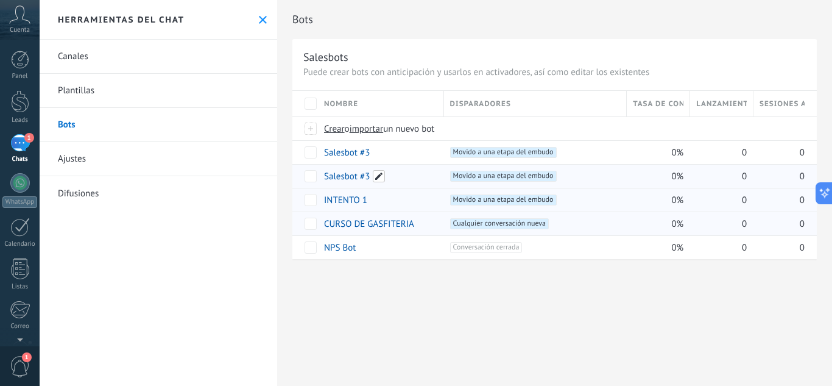
click at [380, 172] on span at bounding box center [379, 176] width 12 height 12
type input "*"
type input "*********"
click at [370, 200] on button "Guardar" at bounding box center [352, 203] width 54 height 23
click at [379, 155] on span at bounding box center [379, 152] width 12 height 12
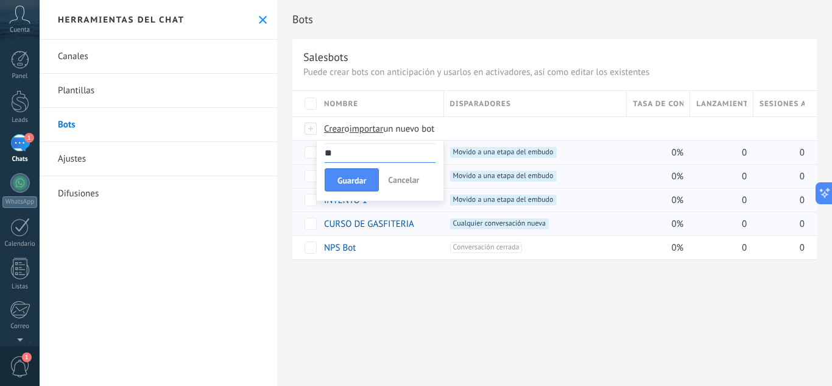
type input "*"
type input "*********"
click at [363, 180] on span "Guardar" at bounding box center [351, 180] width 29 height 9
click at [259, 18] on use at bounding box center [263, 20] width 8 height 8
